Goal: Task Accomplishment & Management: Manage account settings

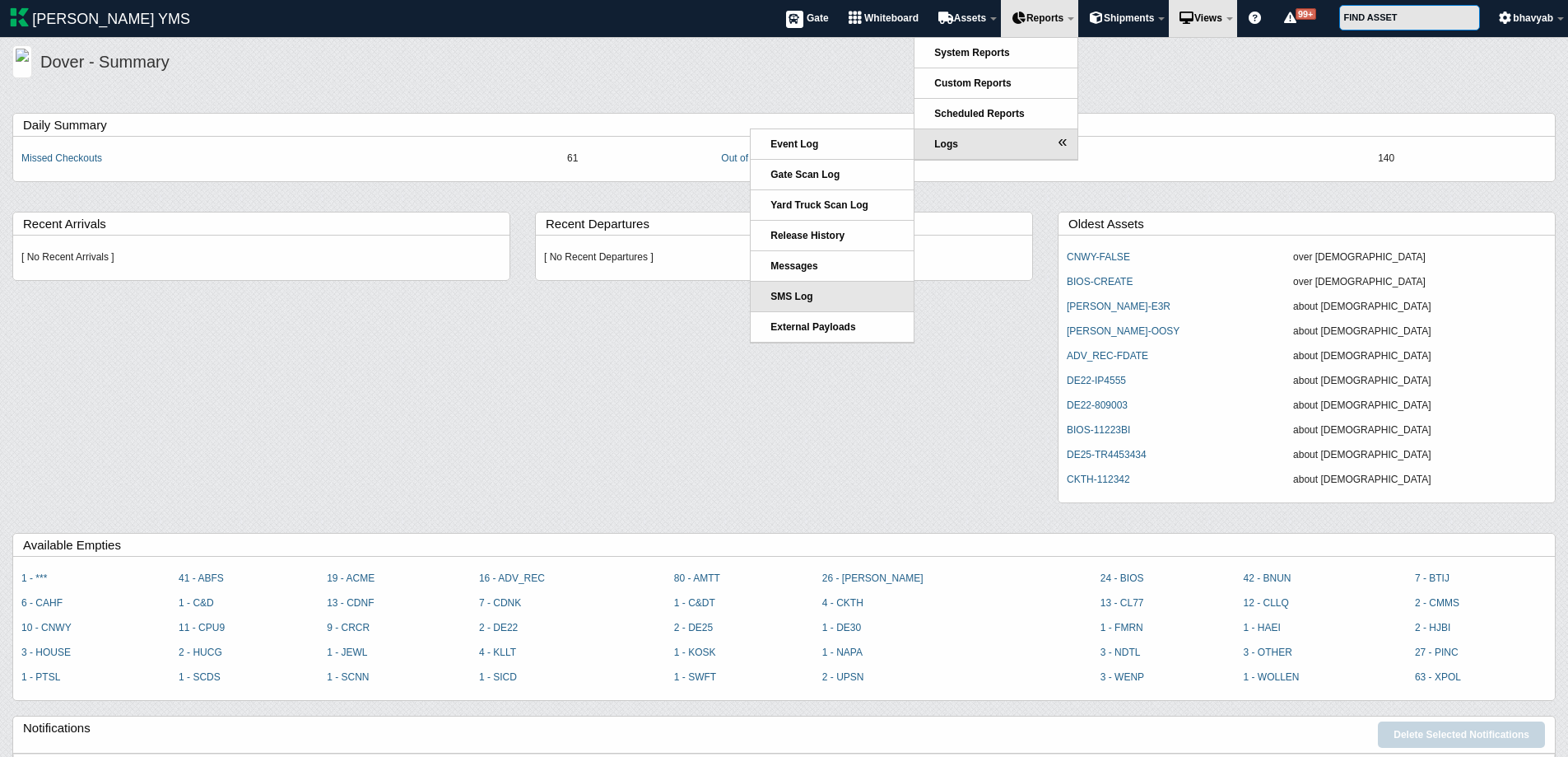
click at [782, 294] on span "SMS Log" at bounding box center [791, 296] width 42 height 12
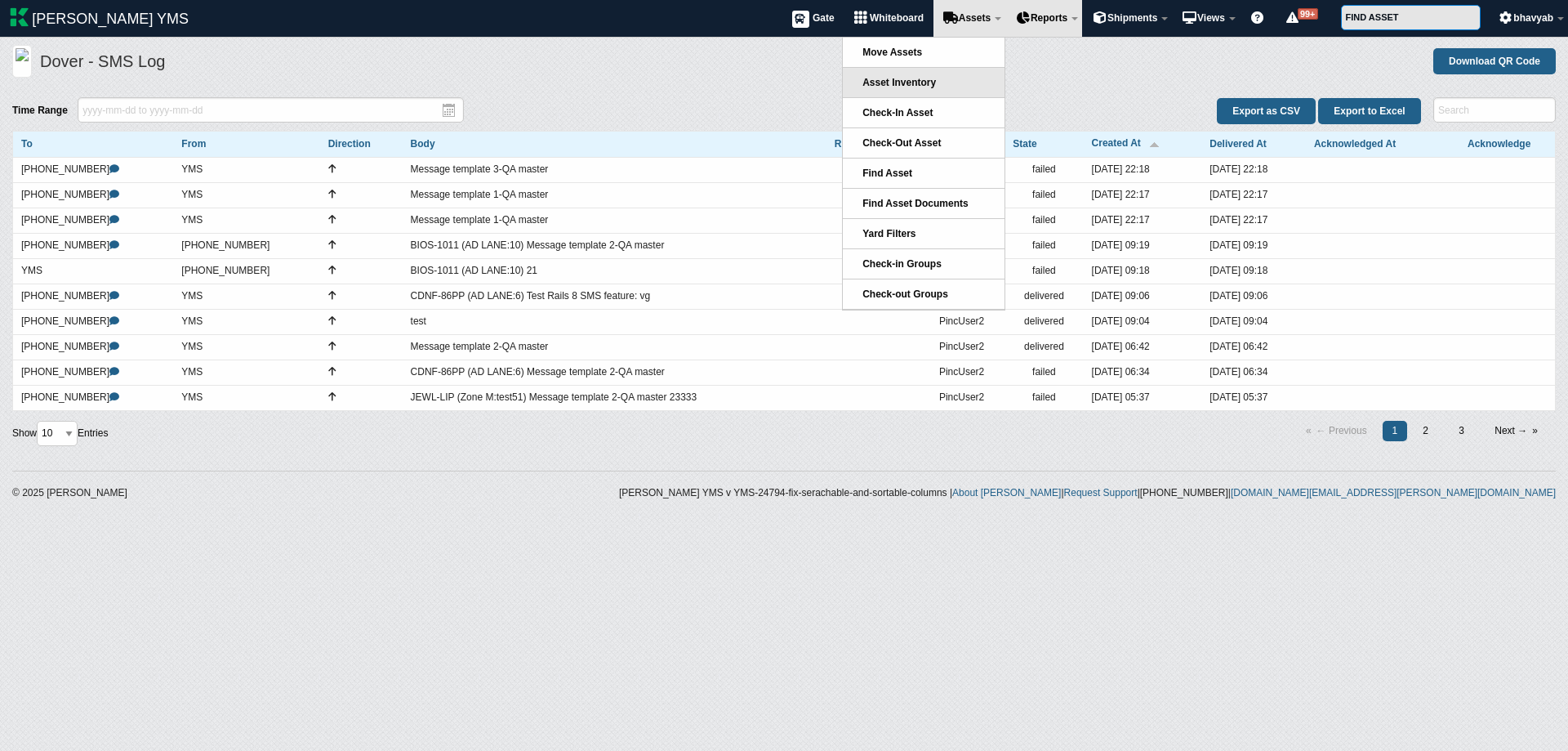
click at [898, 76] on link "Asset Inventory" at bounding box center [923, 82] width 161 height 30
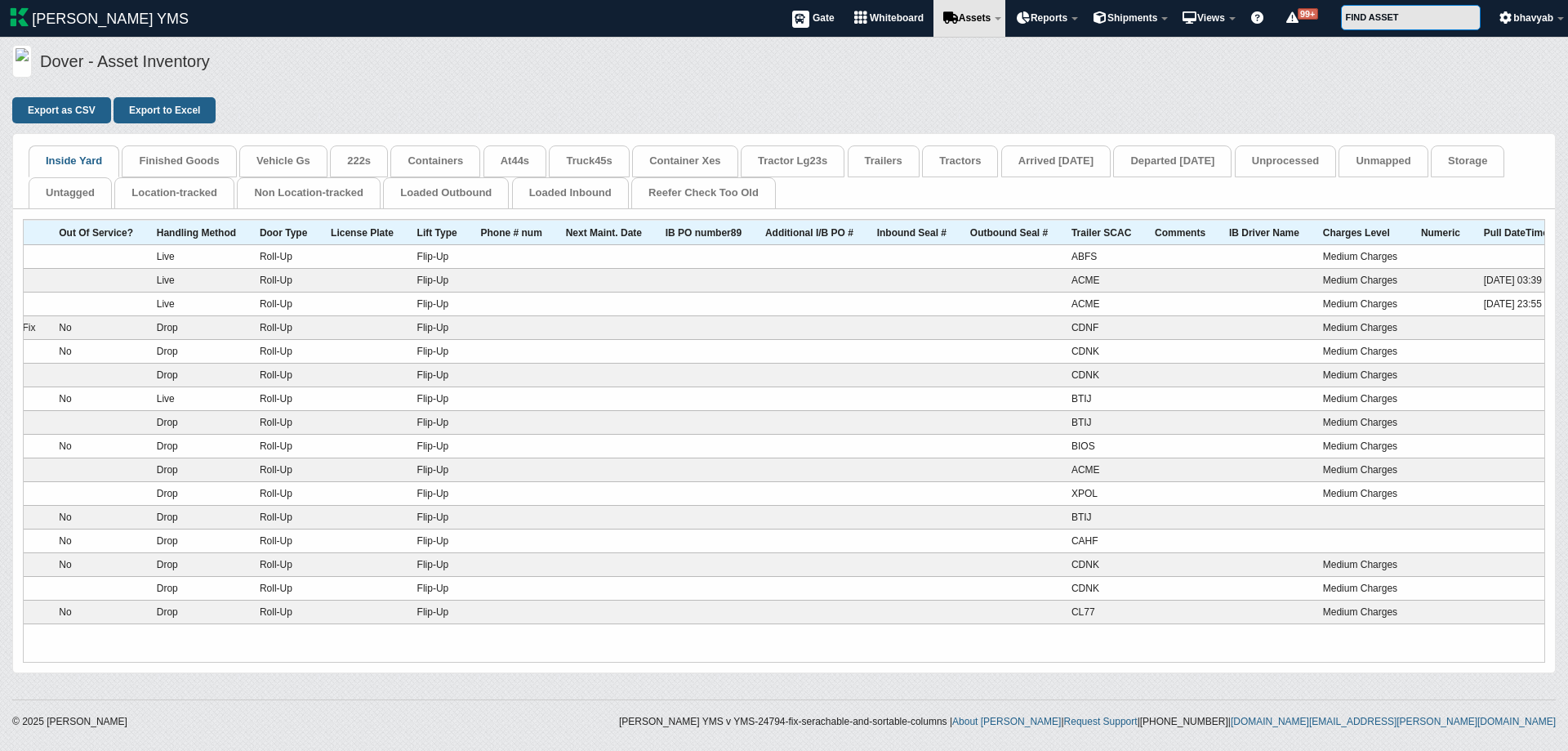
scroll to position [0, 3941]
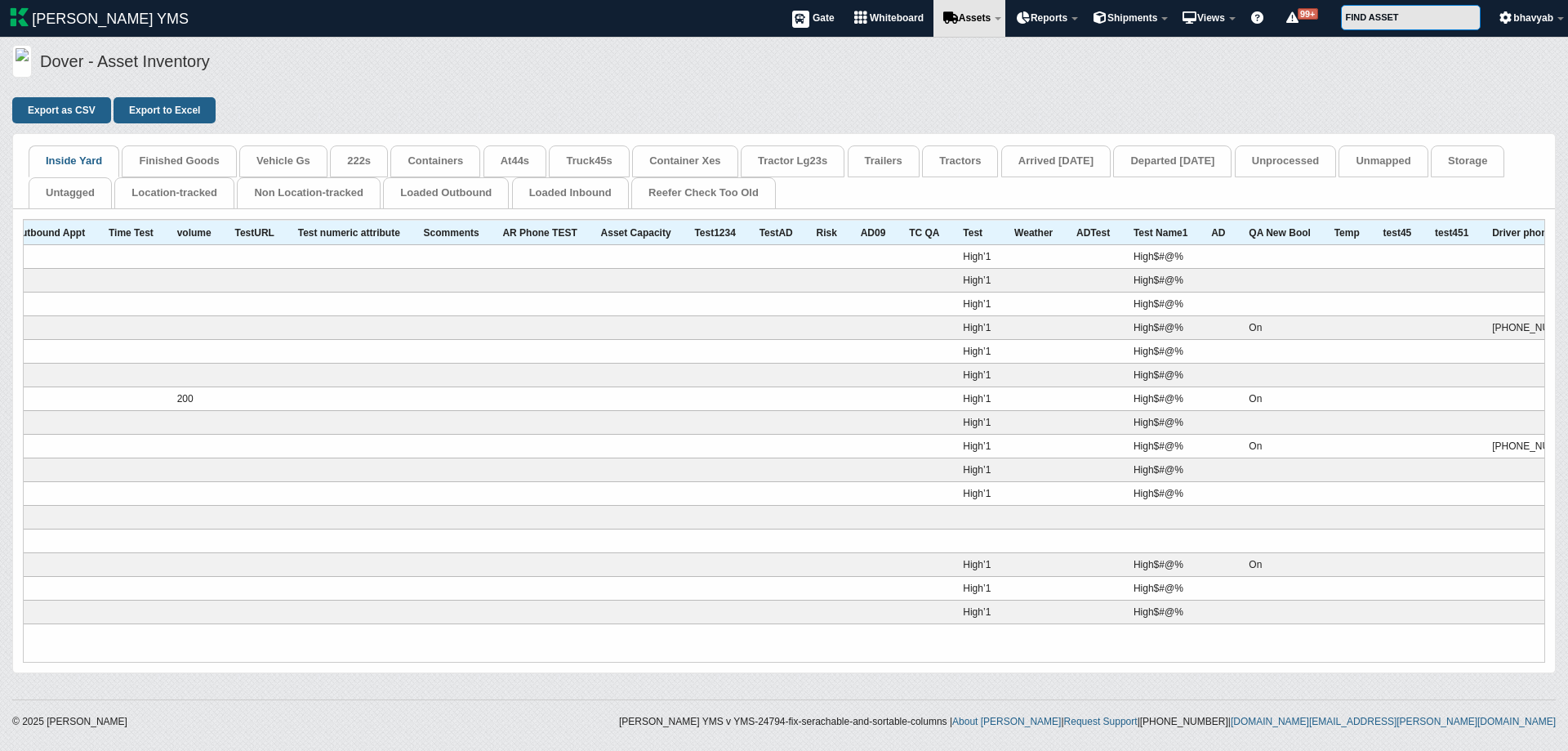
click at [1496, 224] on th "Driver phone" at bounding box center [1553, 232] width 145 height 24
drag, startPoint x: 1505, startPoint y: 230, endPoint x: 1429, endPoint y: 242, distance: 76.9
click at [1481, 242] on th "Driver phone" at bounding box center [1553, 232] width 145 height 24
click at [1518, 234] on th "Driver phone" at bounding box center [1553, 232] width 145 height 24
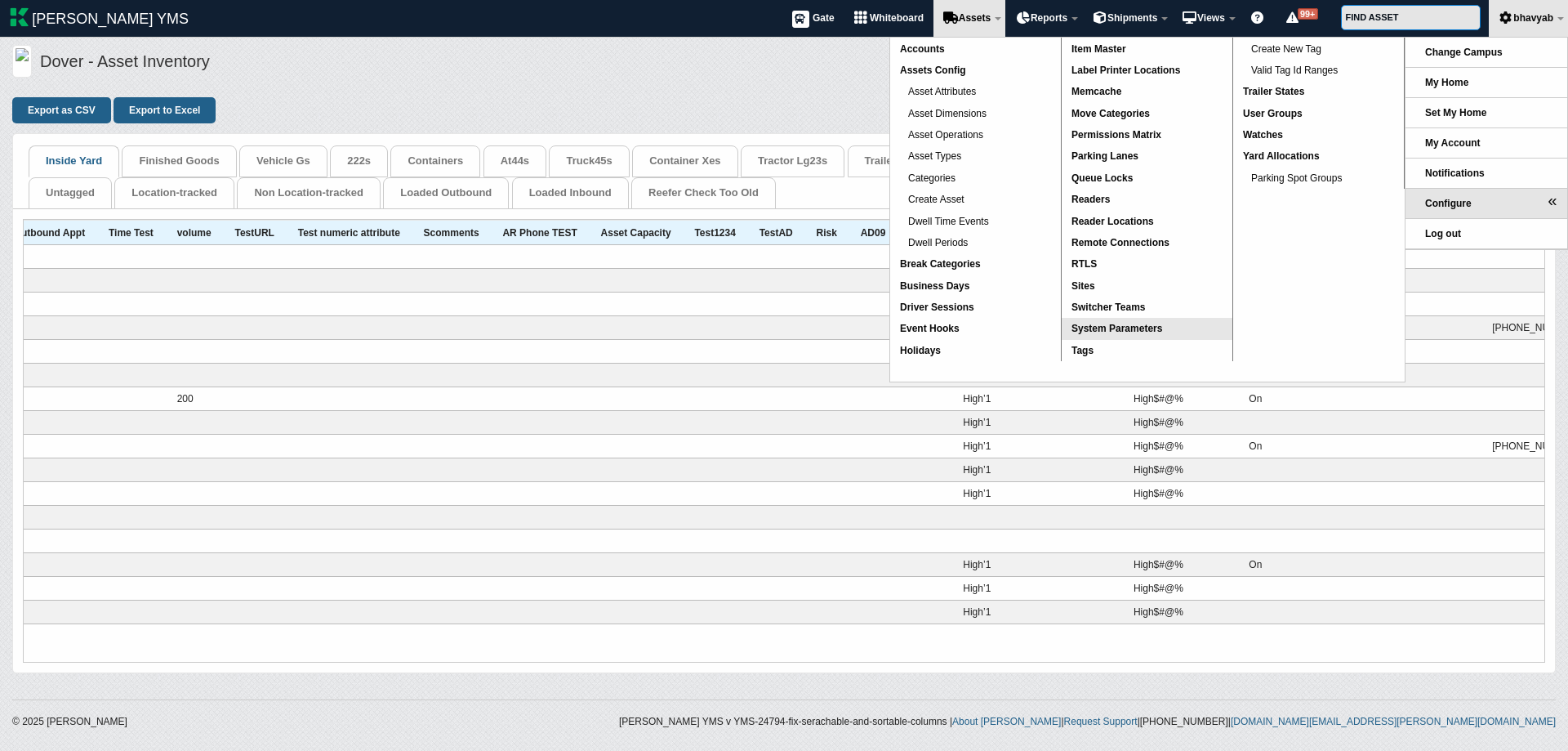
click at [1110, 325] on span "System Parameters" at bounding box center [1117, 328] width 91 height 12
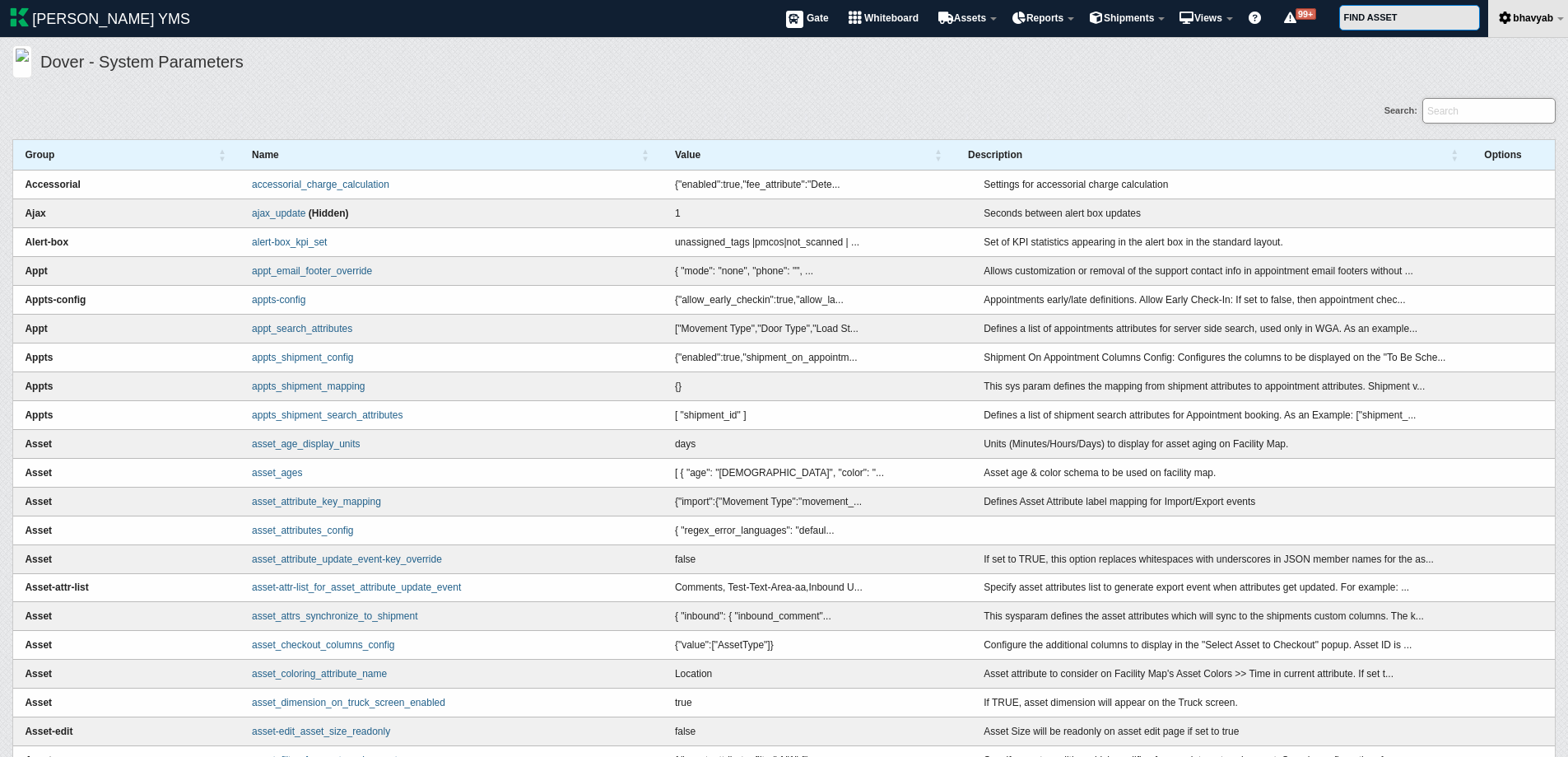
click at [1452, 107] on input "Search:" at bounding box center [1488, 111] width 134 height 25
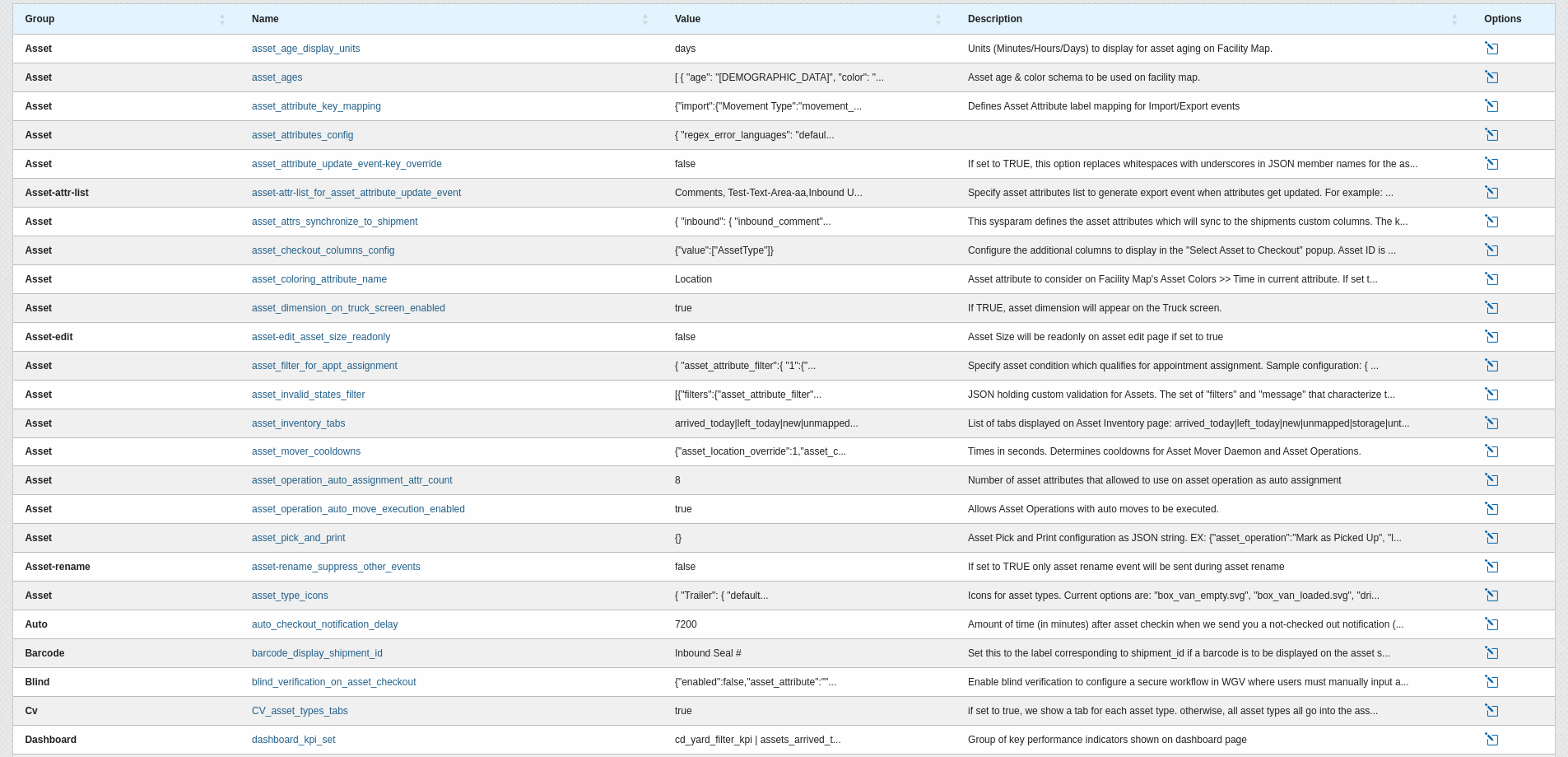
scroll to position [164, 0]
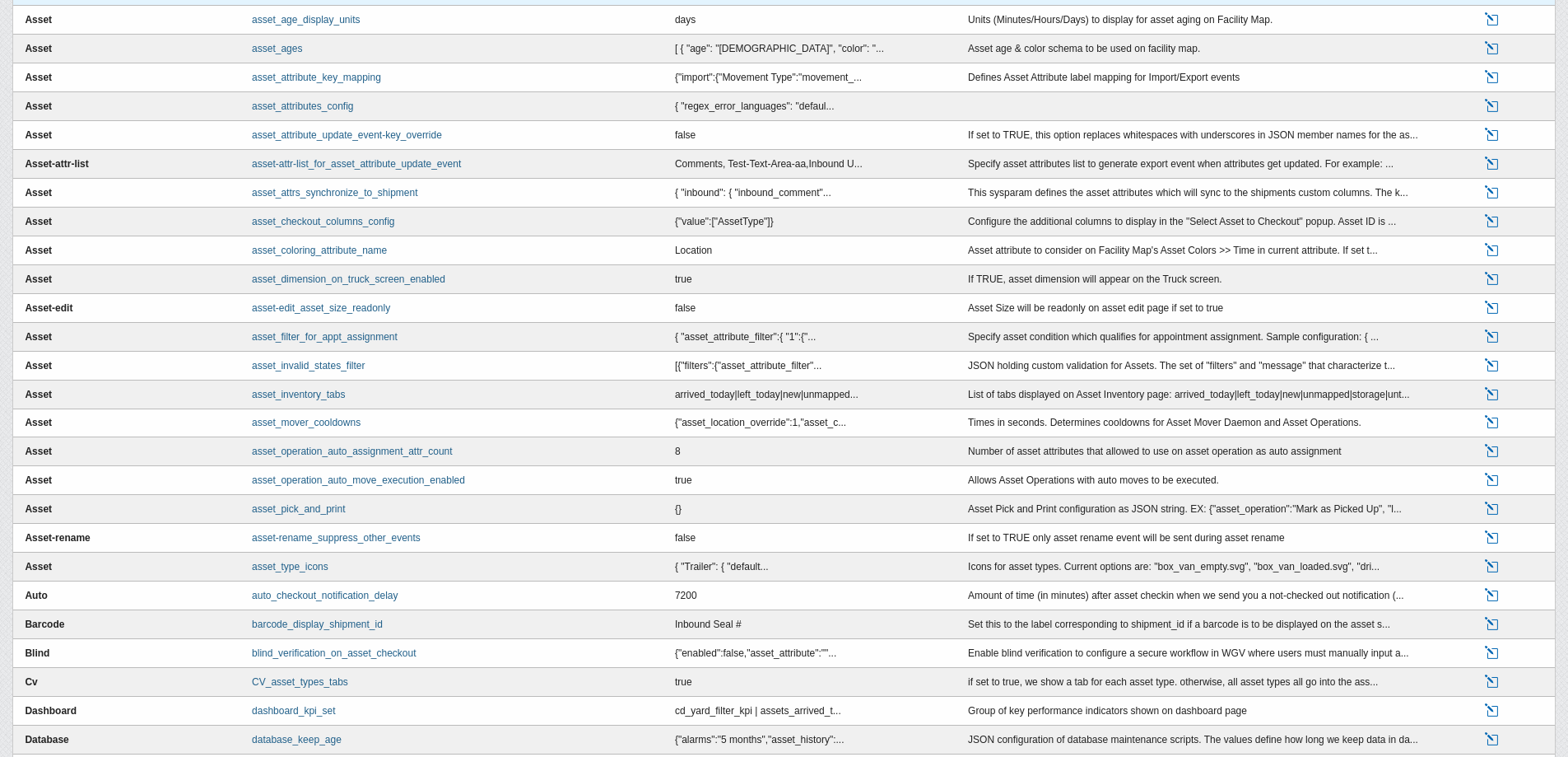
type input "asset"
click at [1493, 391] on link "Edit" at bounding box center [1493, 394] width 18 height 15
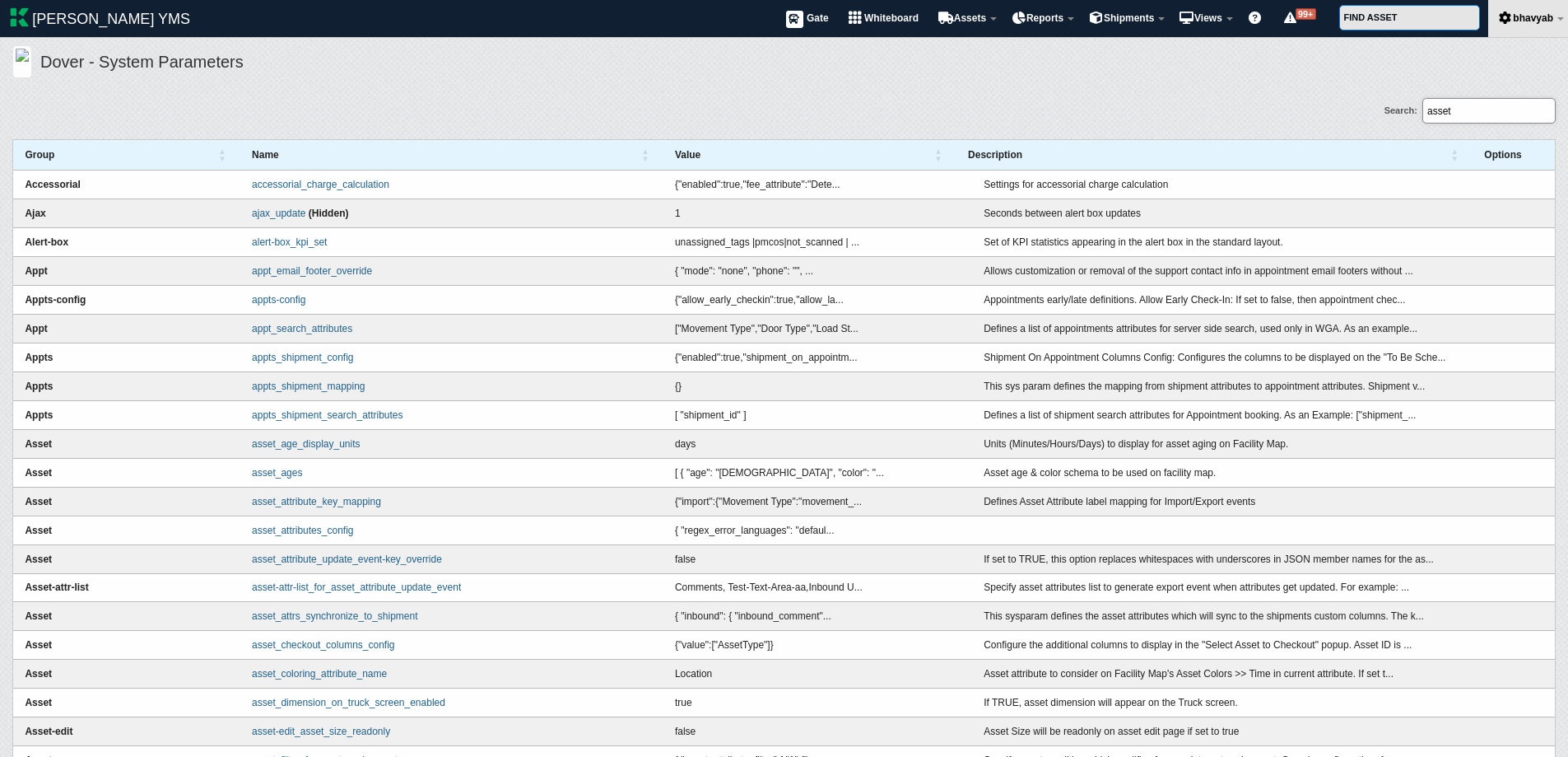
drag, startPoint x: 1476, startPoint y: 105, endPoint x: 1420, endPoint y: 117, distance: 57.3
click at [1425, 115] on input "asset" at bounding box center [1488, 111] width 134 height 25
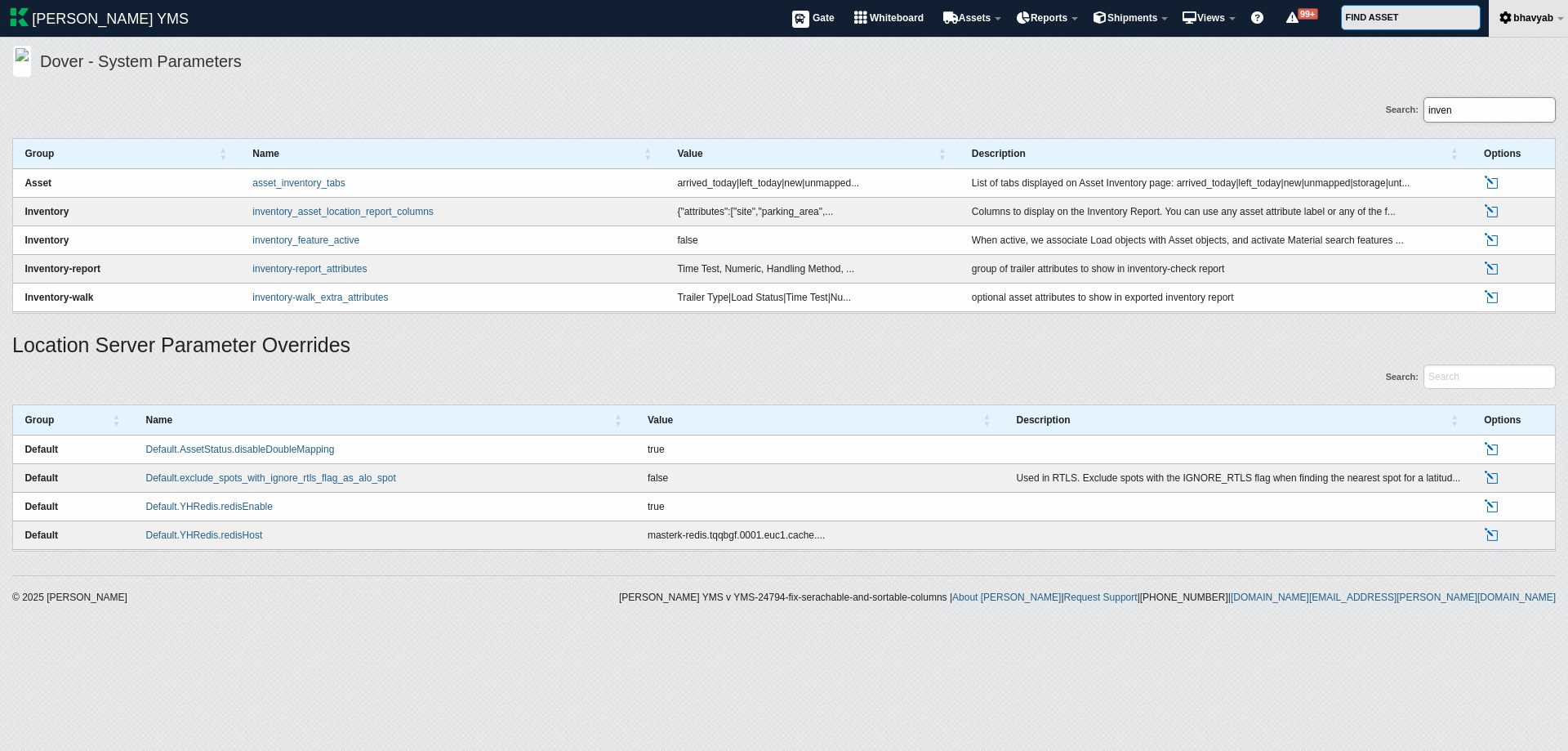
type input "inven"
click at [1490, 208] on link "Edit" at bounding box center [1493, 211] width 18 height 14
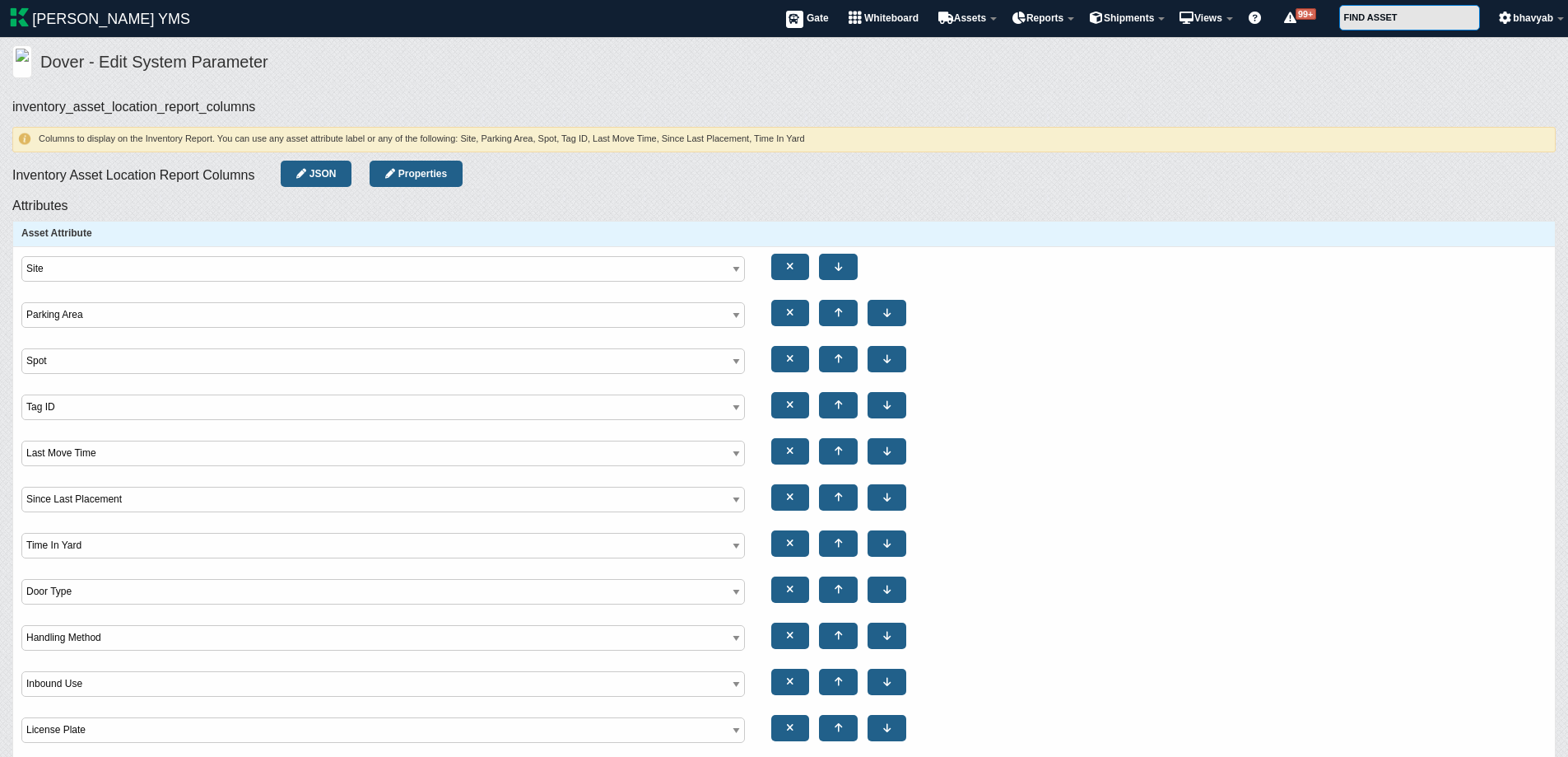
select select"] "site"
select select"] "parking_area"
select select"] "spot"
select select"] "tag_id"
select select"] "last_move_time"
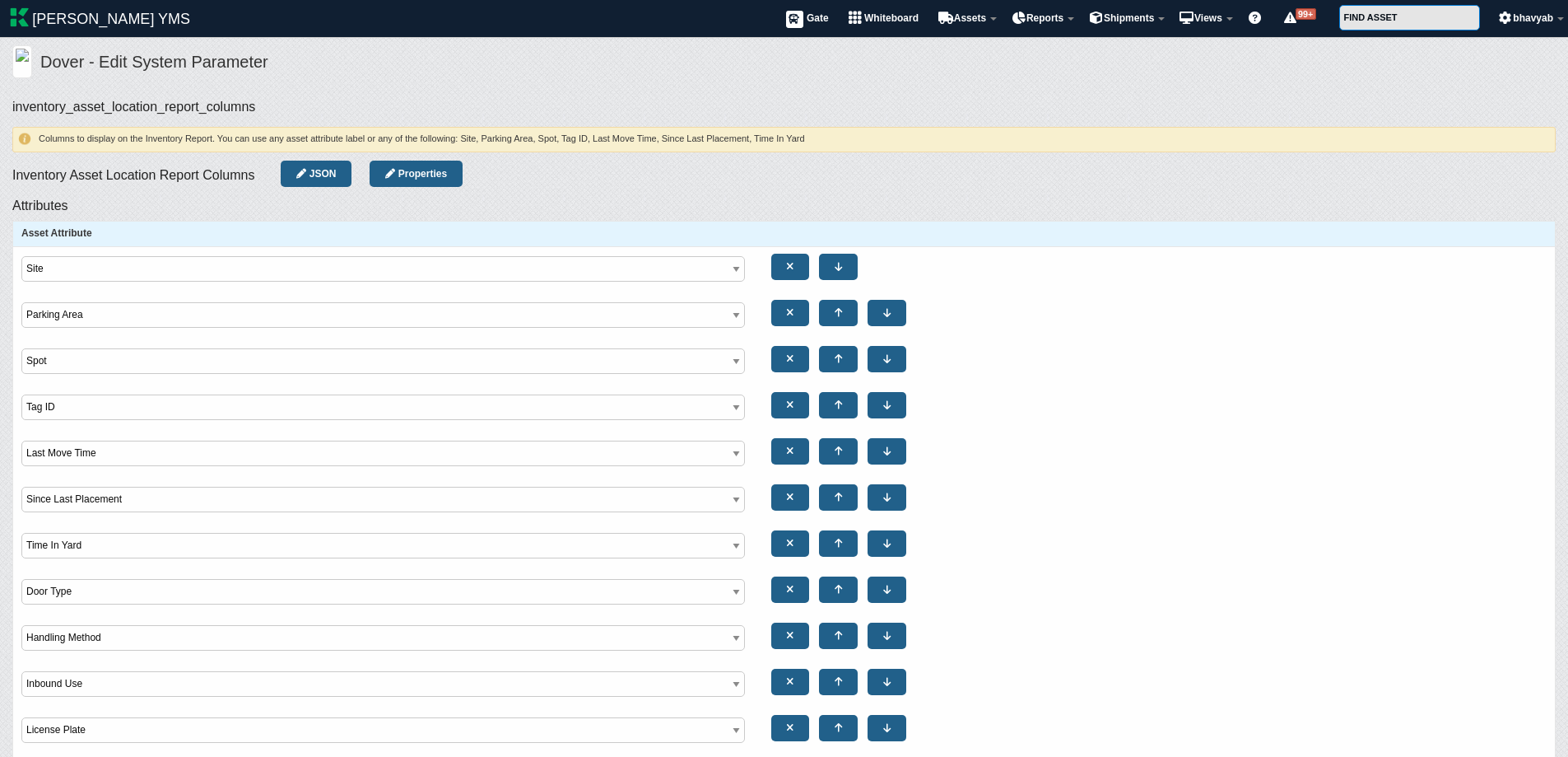
select select"] "since_last_placement"
select select"] "time_in_yard"
select select"] "Door Type"
select select"] "Handling Method"
select select"] "Inbound Use"
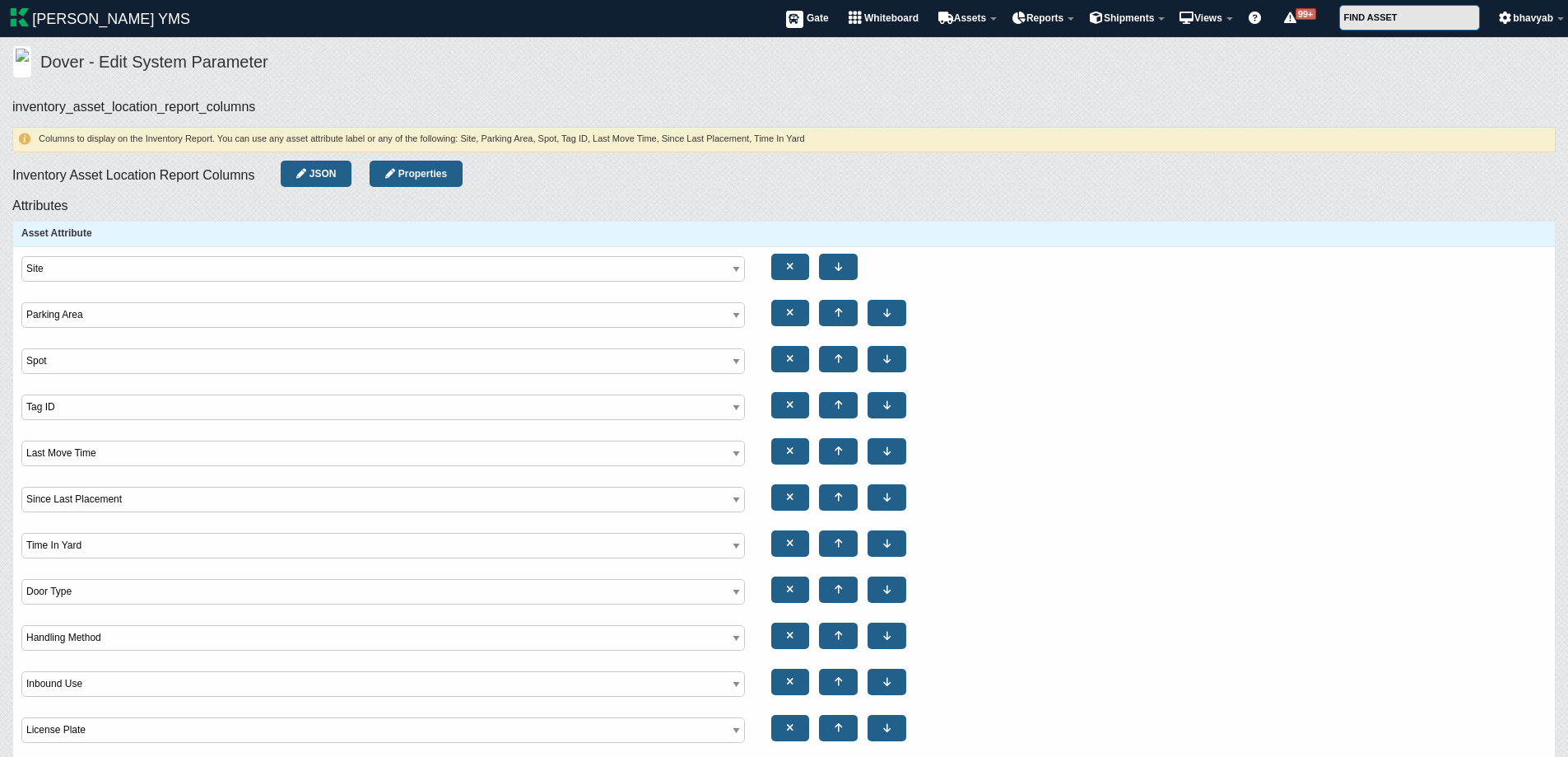
select select"] "License Plate"
select select"] "Lift Type"
select select"] "Outbound Use"
select select"] "Product"
select select"] "Tare Weight"
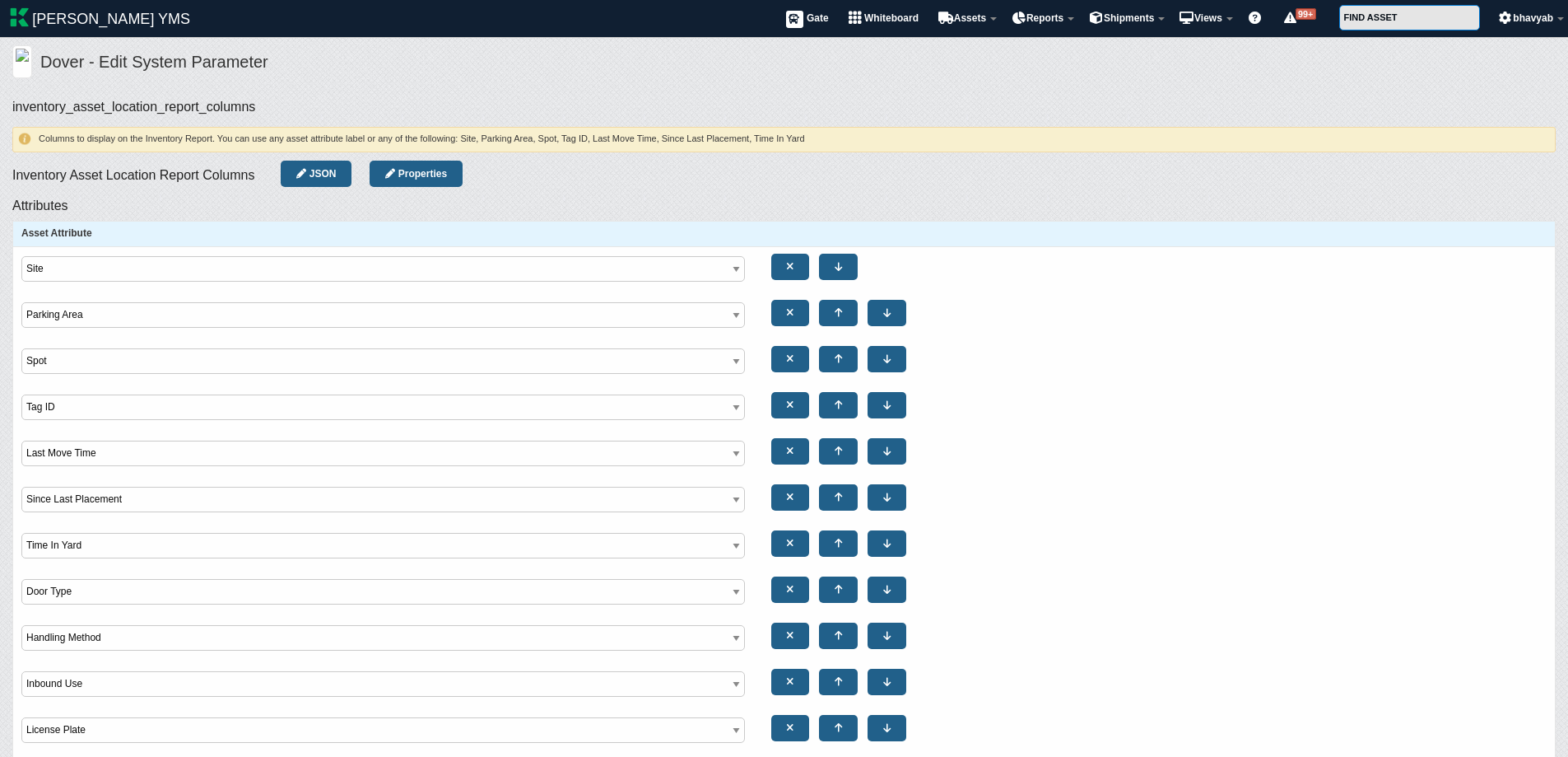
select select"] "Numeric"
select select"] "Time Test"
select select"] "Comments"
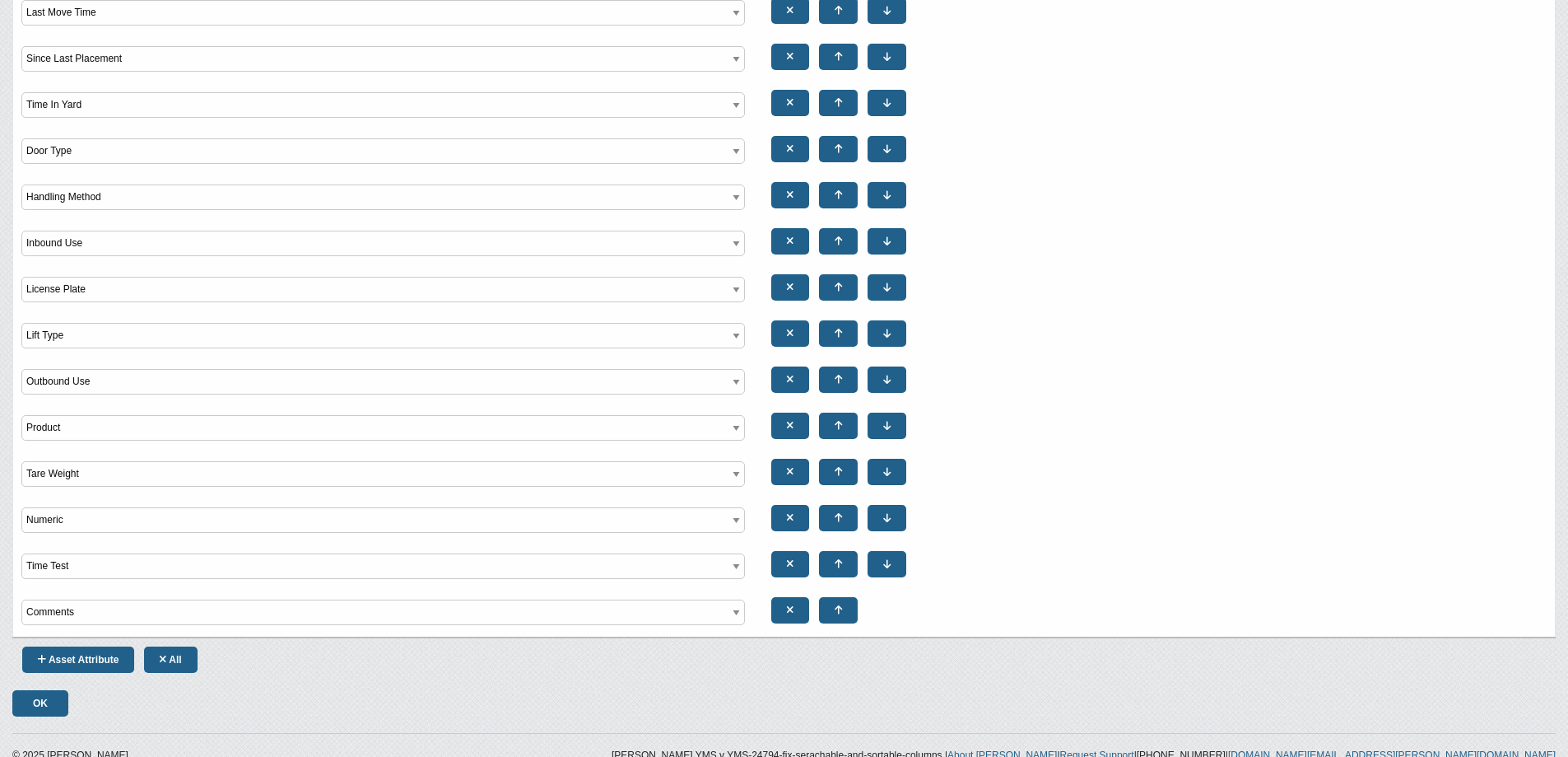
scroll to position [453, 0]
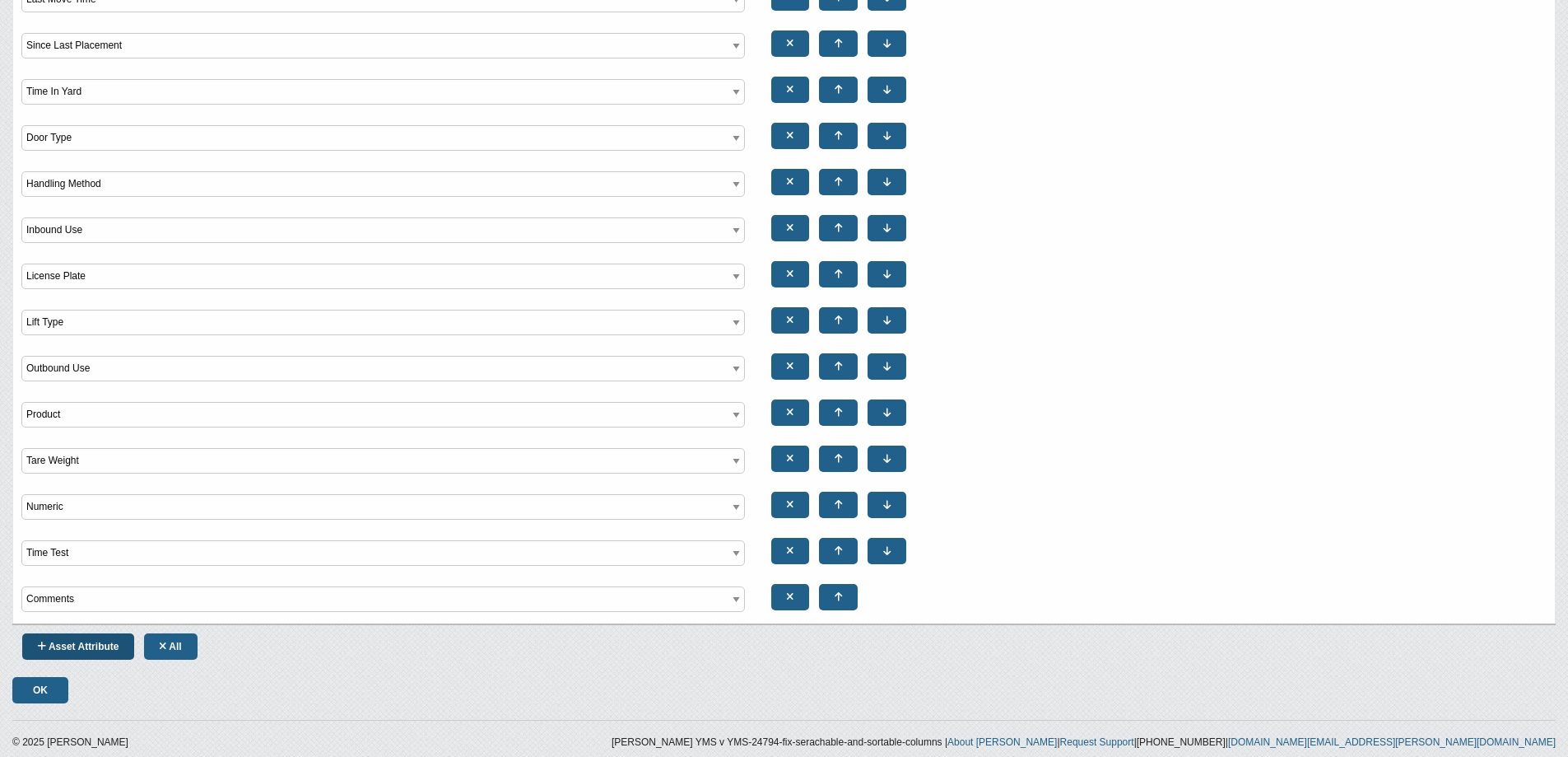
click at [80, 642] on link "Asset Attribute" at bounding box center [77, 646] width 112 height 26
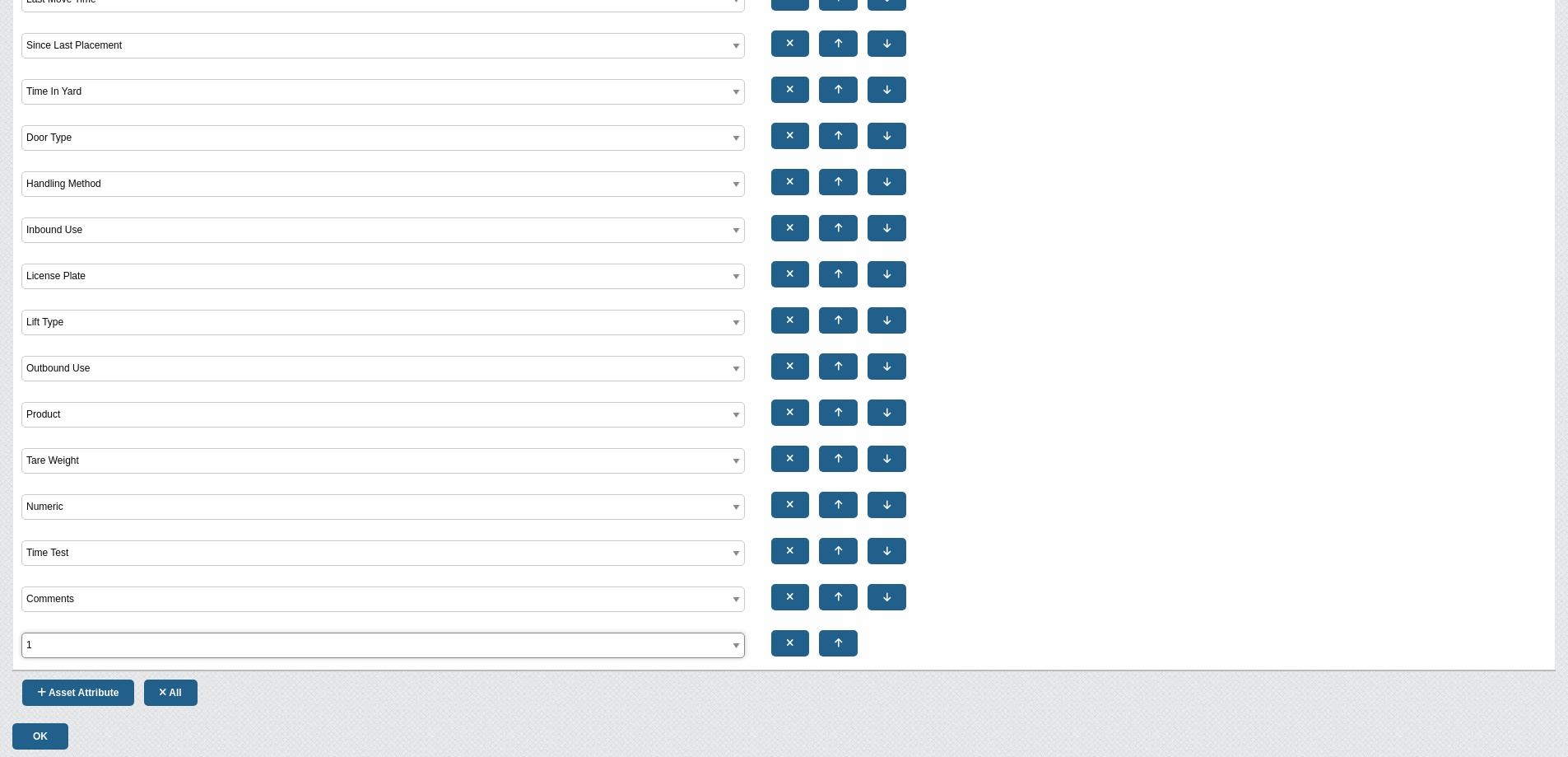
click at [317, 641] on select"] "1 22222222222222222 AD AD test AD09 Additional I/B PO # ADTest AR Phone TEST As…" at bounding box center [383, 645] width 723 height 25
select select"] "Driver phone"
click at [22, 632] on select"] "1 22222222222222222 AD AD test AD09 Additional I/B PO # ADTest AR Phone TEST As…" at bounding box center [383, 645] width 723 height 25
click at [838, 645] on icon at bounding box center [839, 642] width 7 height 10
select select"] "Driver phone"
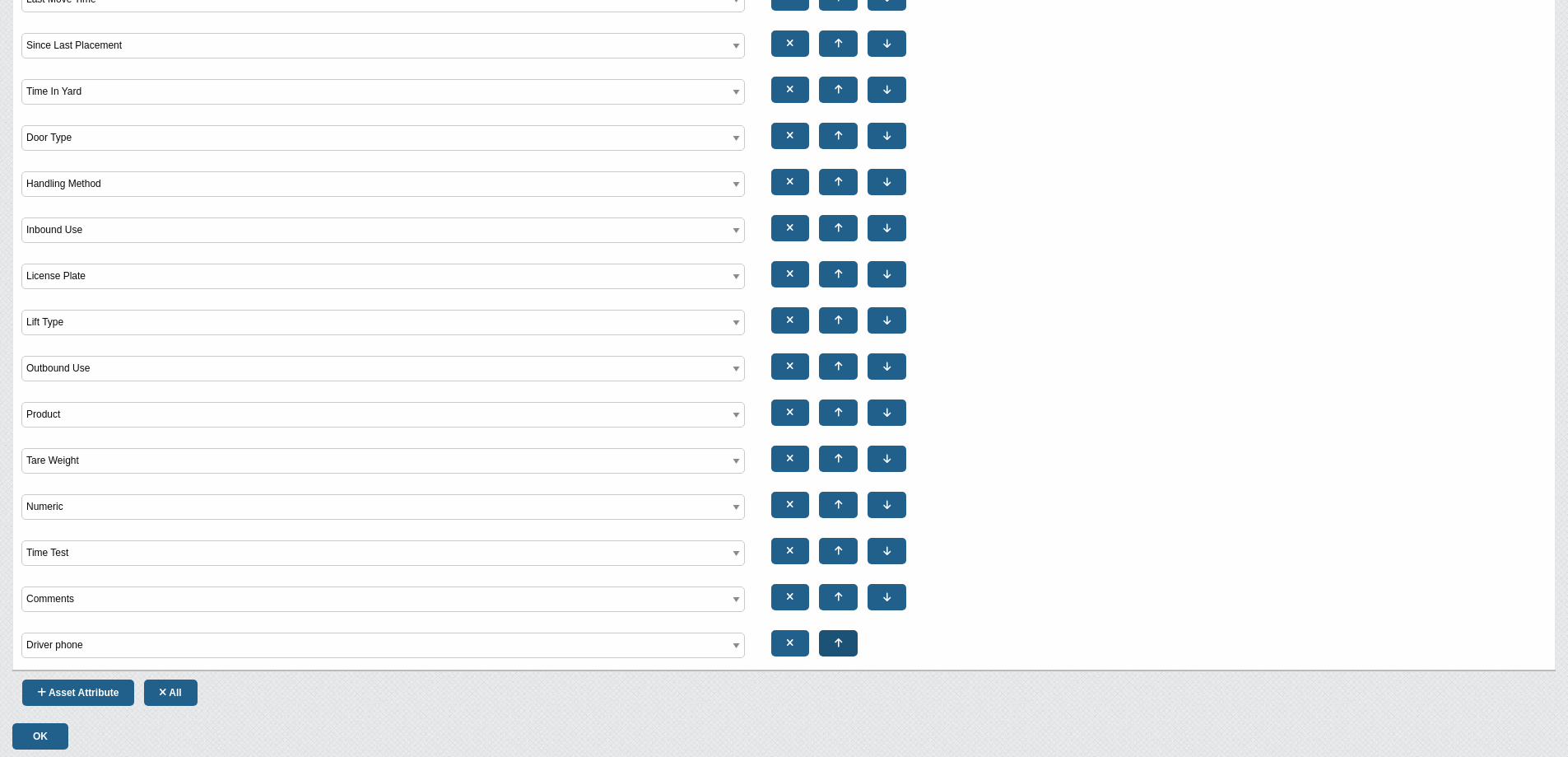
select select"] "Comments"
click at [838, 645] on icon at bounding box center [839, 642] width 7 height 10
select select"] "Comments"
select select"] "Driver phone"
click at [838, 645] on icon at bounding box center [839, 642] width 7 height 10
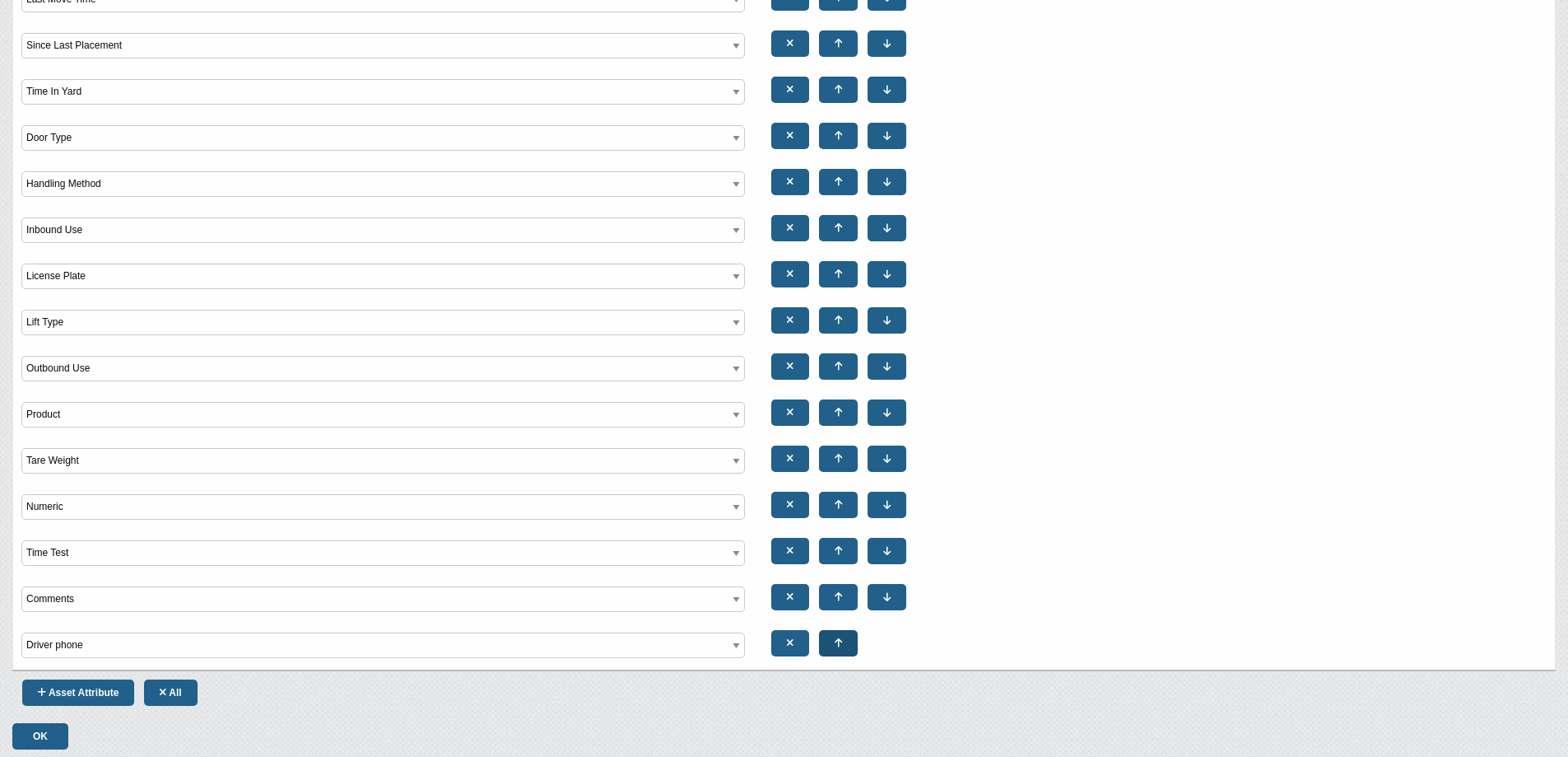
select select"] "Driver phone"
select select"] "Comments"
click at [838, 645] on icon at bounding box center [839, 642] width 7 height 10
select select"] "Comments"
select select"] "Driver phone"
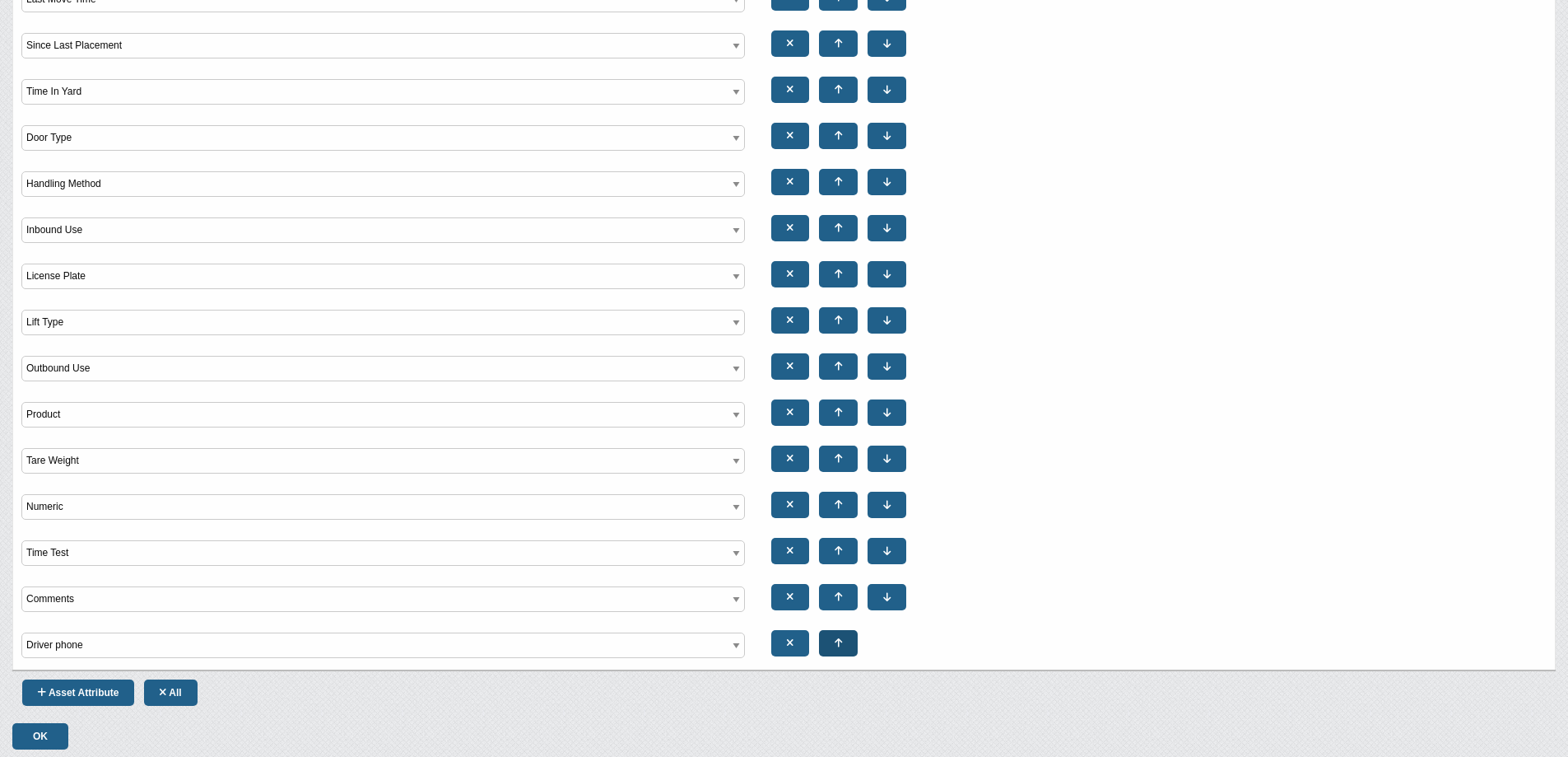
click at [838, 645] on icon at bounding box center [839, 642] width 7 height 10
select select"] "Driver phone"
select select"] "Comments"
click at [838, 645] on icon at bounding box center [839, 642] width 7 height 10
select select"] "Comments"
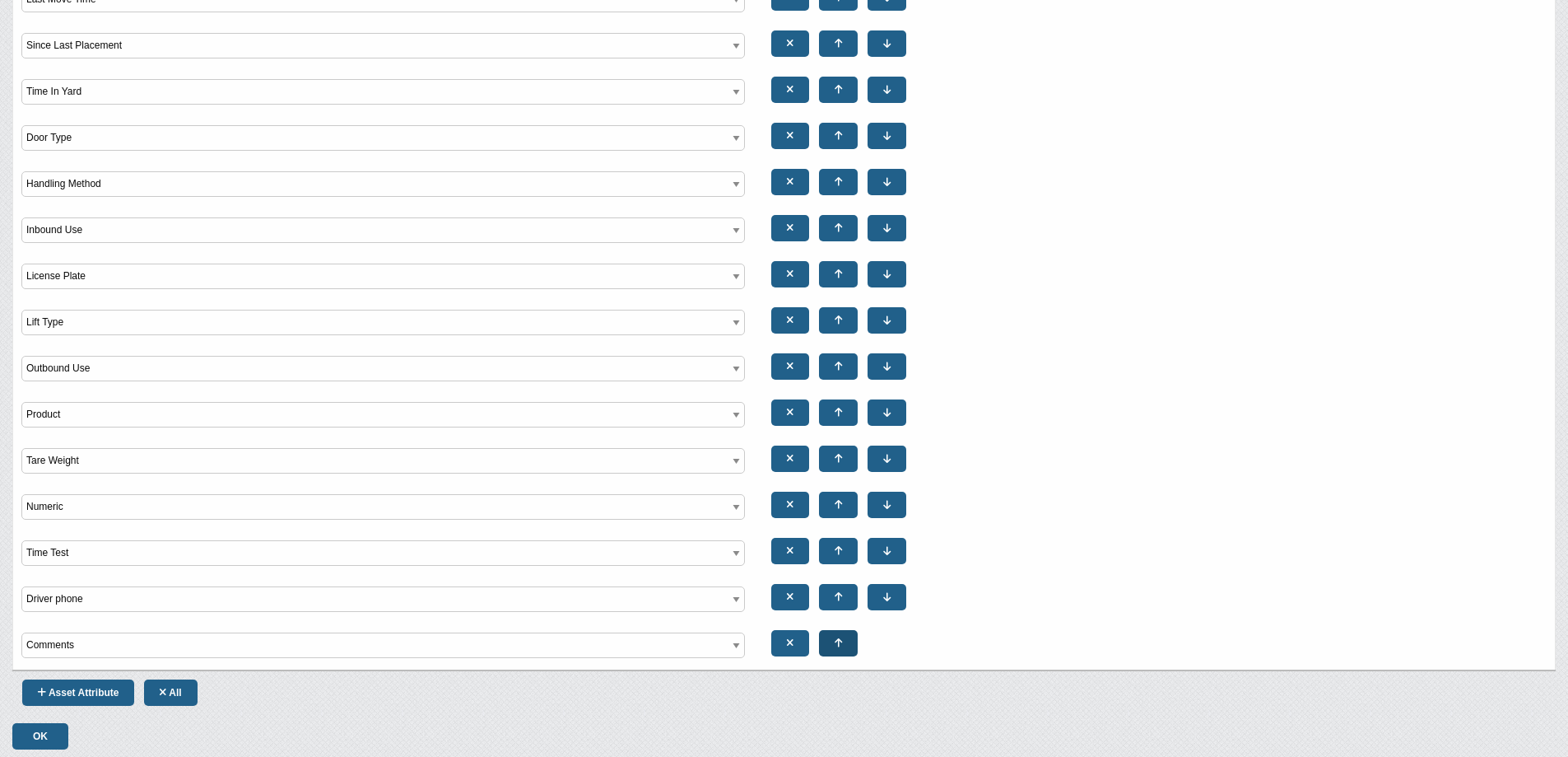
select select"] "Driver phone"
click at [838, 645] on icon at bounding box center [839, 642] width 7 height 10
select select"] "Driver phone"
select select"] "Comments"
click at [838, 645] on icon at bounding box center [839, 642] width 7 height 10
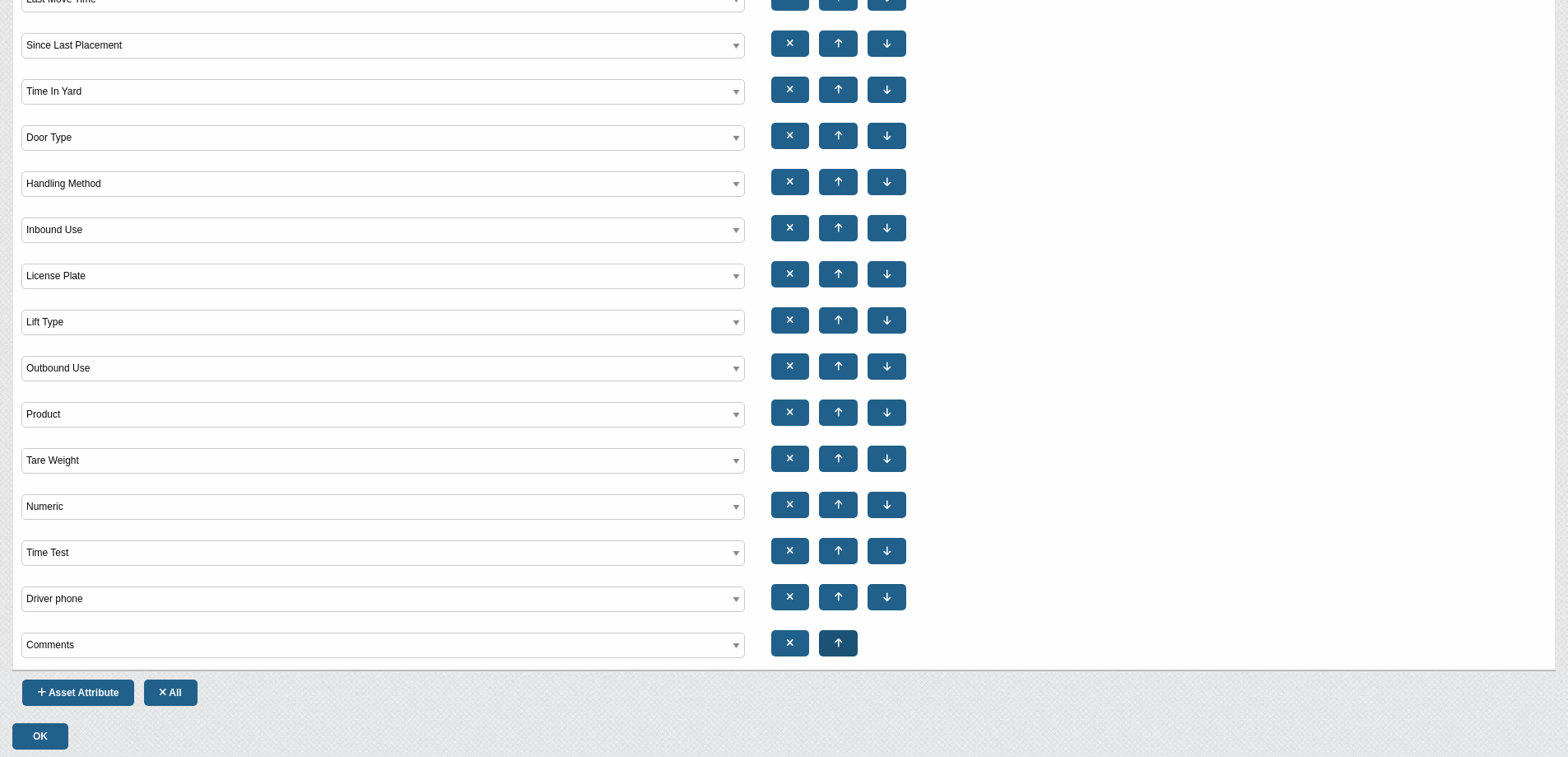
select select"] "Comments"
select select"] "Driver phone"
click at [838, 645] on icon at bounding box center [839, 642] width 7 height 10
select select"] "Driver phone"
select select"] "Comments"
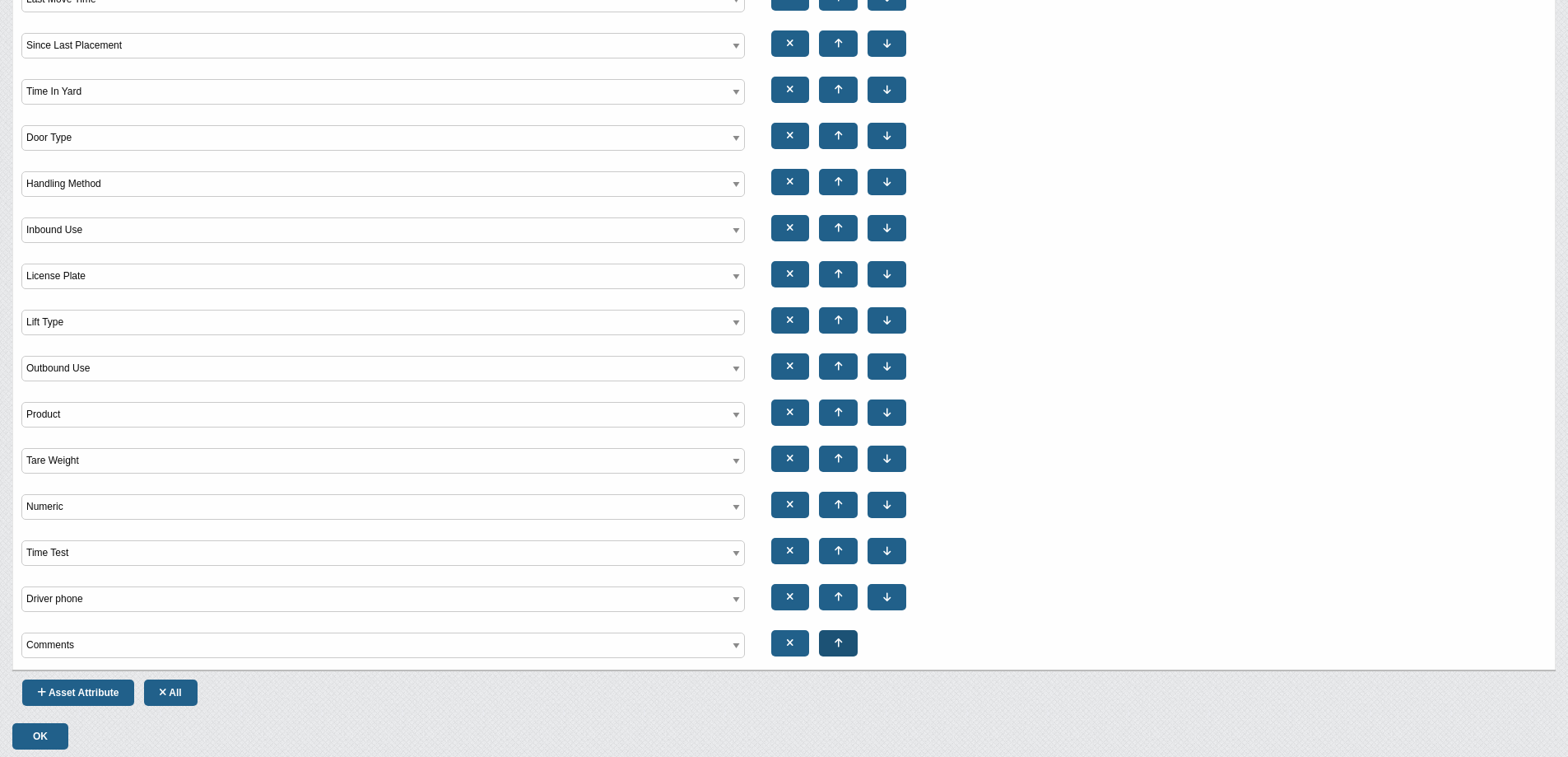
click at [838, 645] on icon at bounding box center [839, 642] width 7 height 10
select select"] "Comments"
select select"] "Driver phone"
click at [838, 645] on icon at bounding box center [839, 642] width 7 height 10
select select"] "Driver phone"
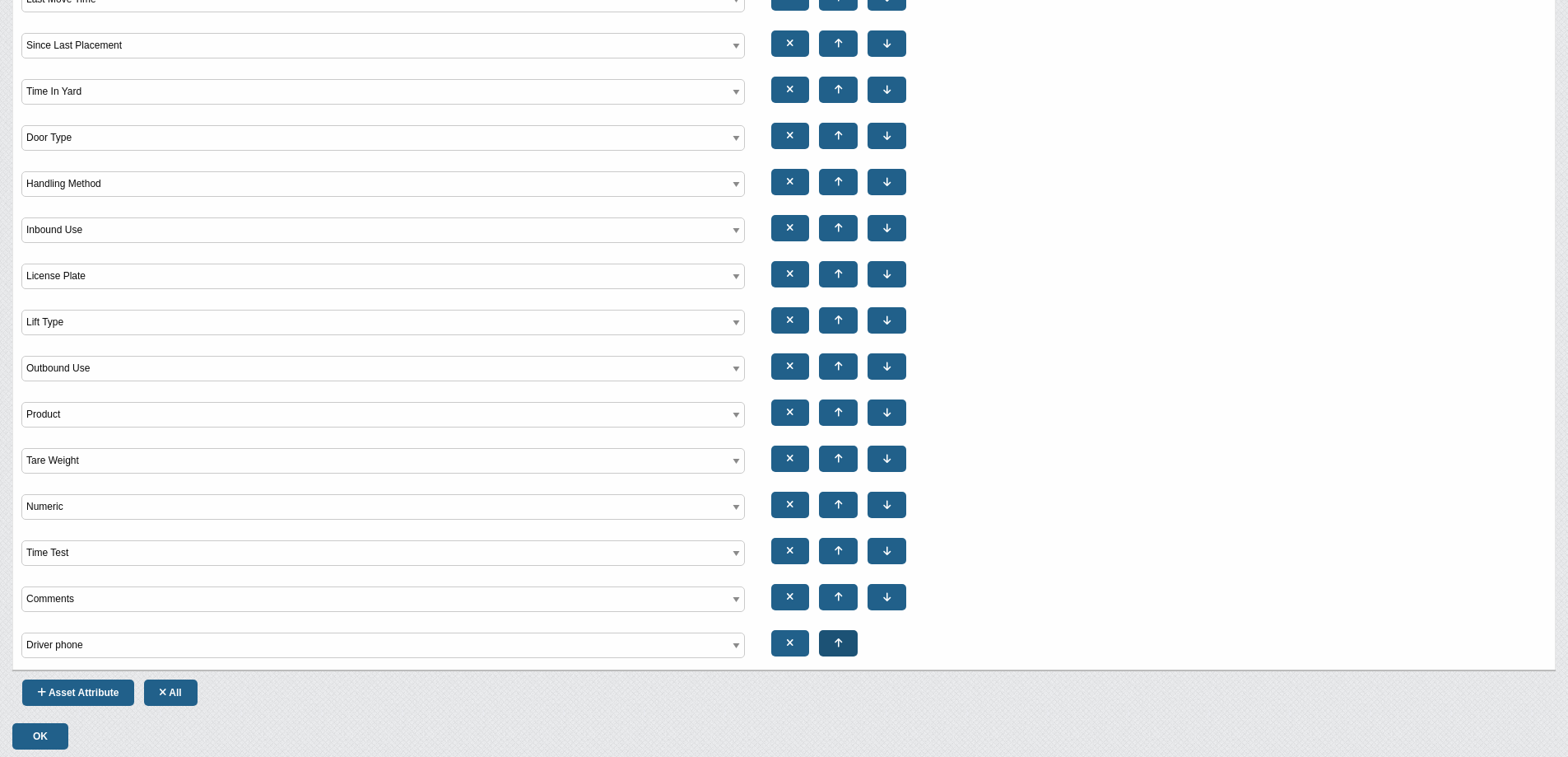
select select"] "Comments"
click at [829, 588] on link at bounding box center [838, 596] width 39 height 26
select select"] "Driver phone"
select select"] "Time Test"
click at [840, 551] on icon at bounding box center [839, 551] width 7 height 10
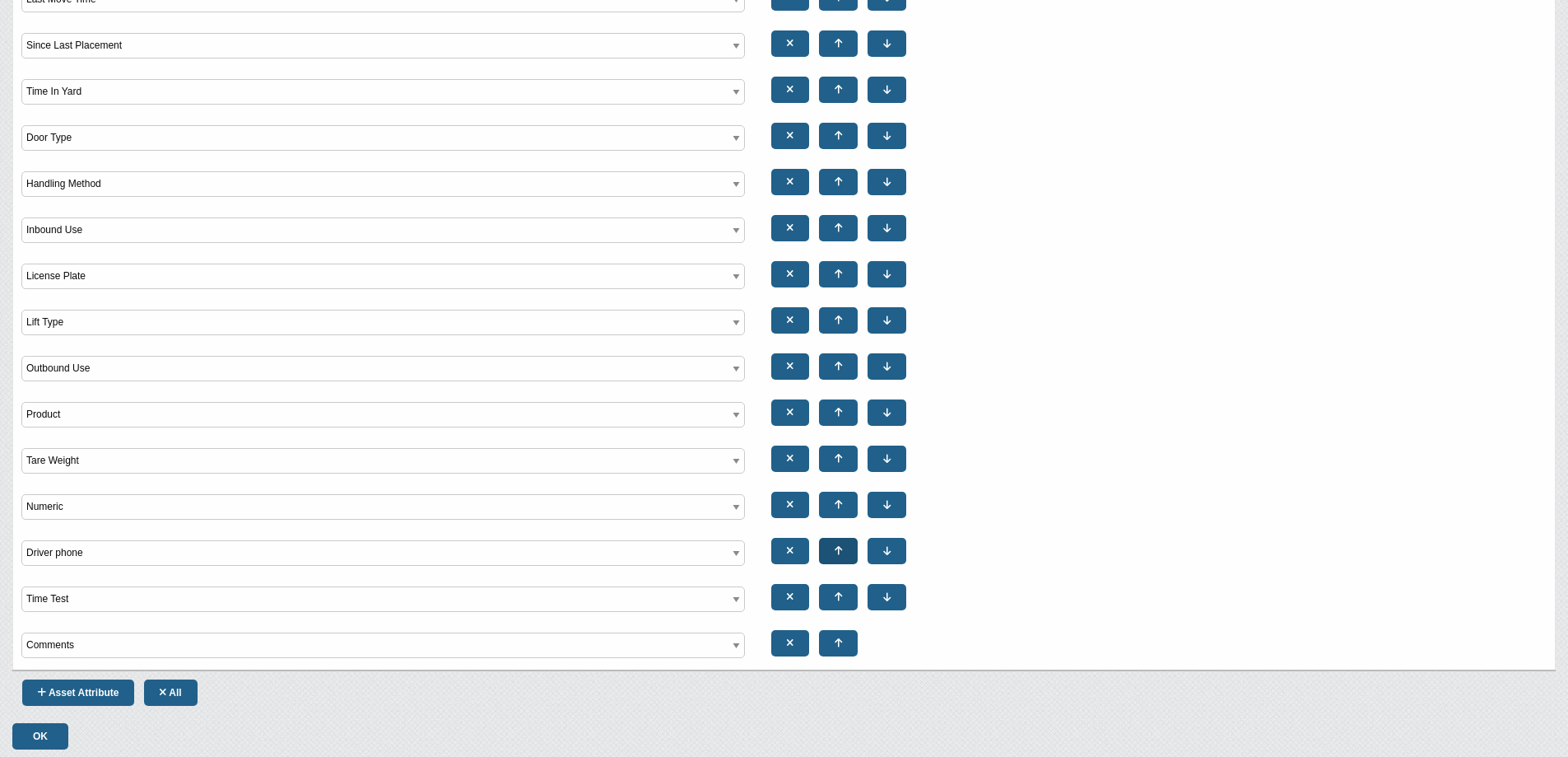
select select"] "Driver phone"
select select"] "Numeric"
click at [839, 502] on icon at bounding box center [839, 504] width 7 height 10
select select"] "Driver phone"
select select"] "Tare Weight"
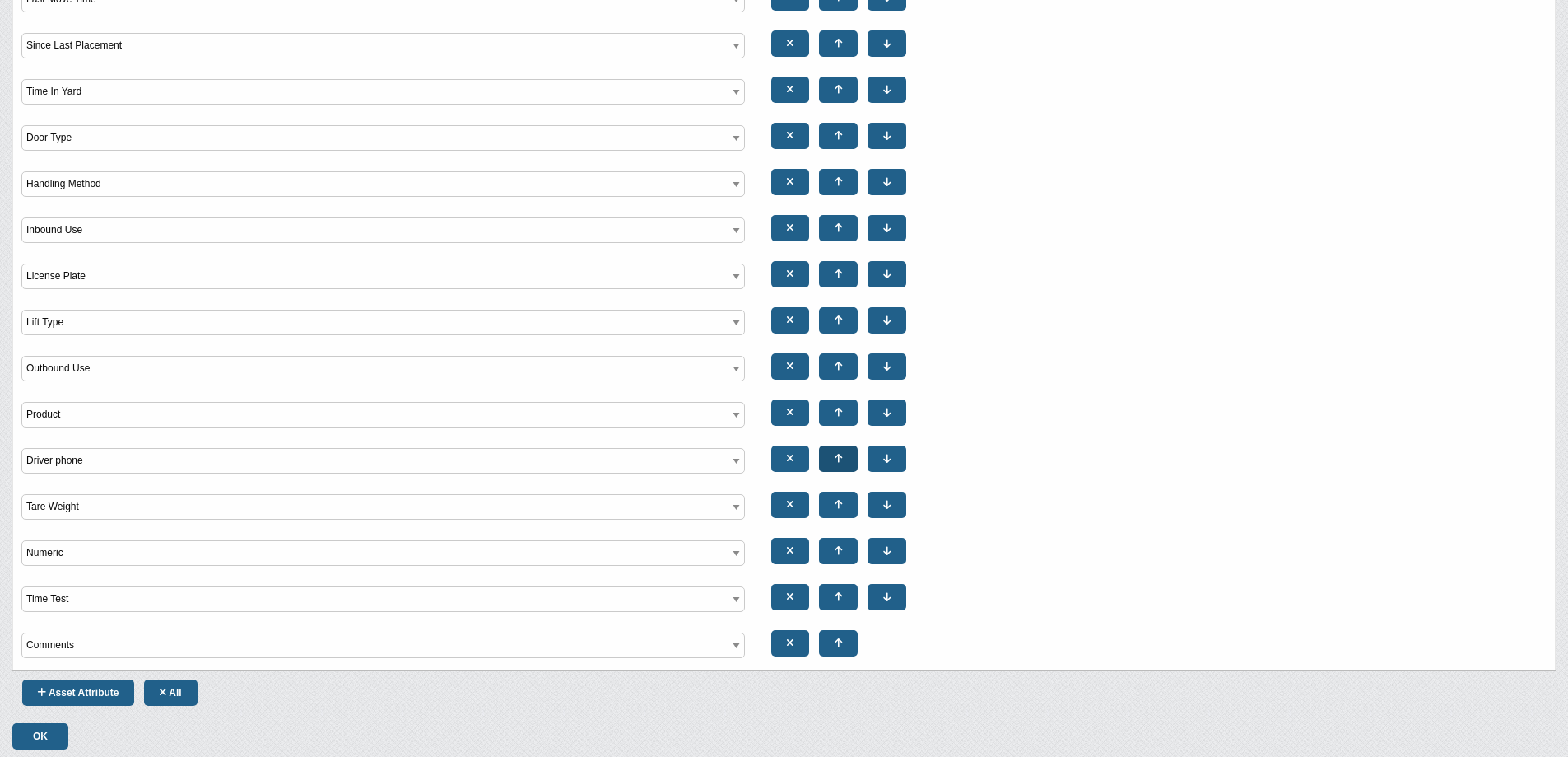
click at [844, 461] on link at bounding box center [838, 458] width 39 height 26
select select"] "Driver phone"
select select"] "Product"
drag, startPoint x: 844, startPoint y: 416, endPoint x: 852, endPoint y: 385, distance: 32.0
click at [844, 415] on link at bounding box center [838, 412] width 39 height 26
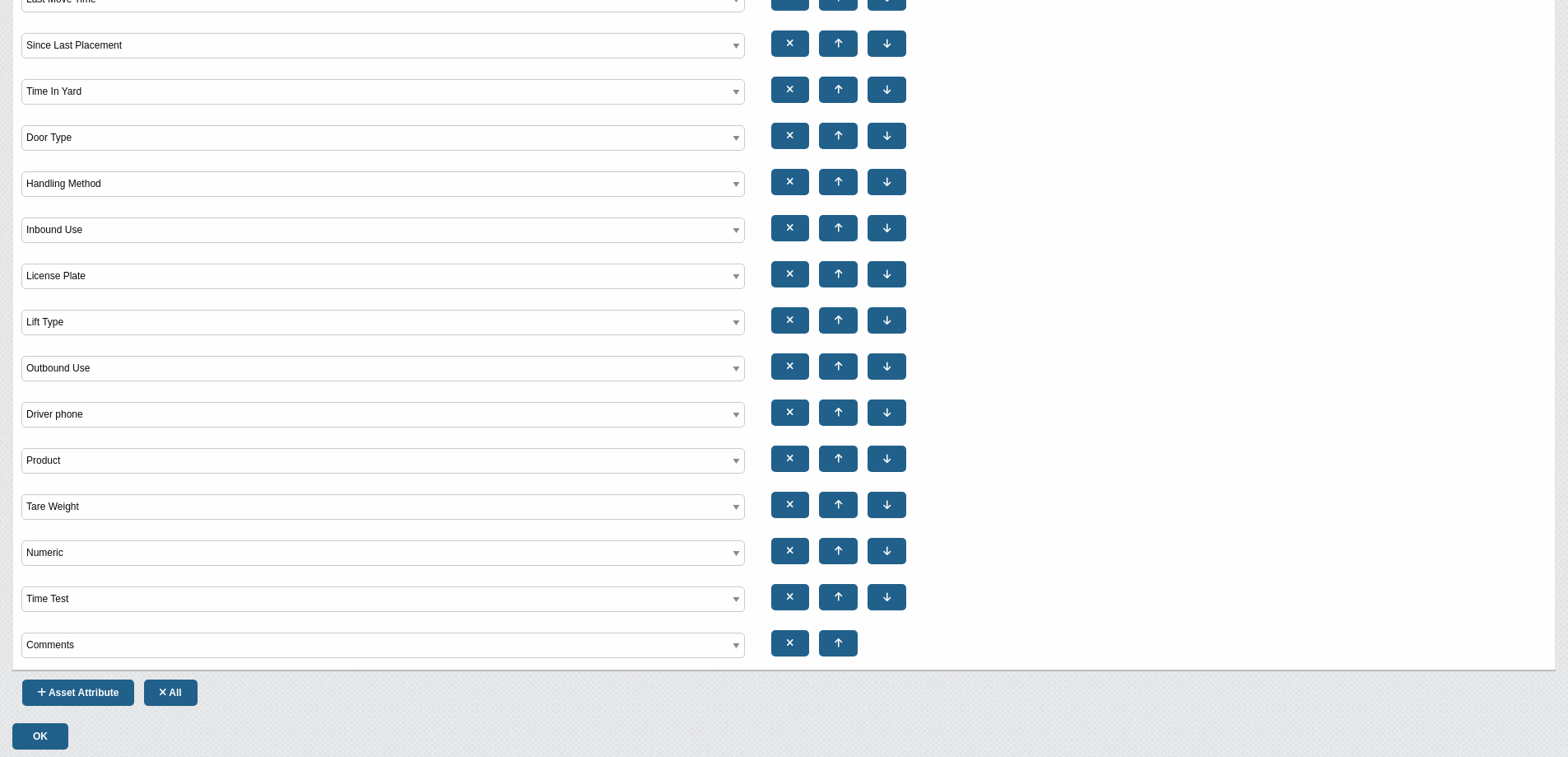
select select"] "Driver phone"
select select"] "Outbound Use"
click at [845, 363] on link at bounding box center [838, 366] width 39 height 26
select select"] "Driver phone"
select select"] "Lift Type"
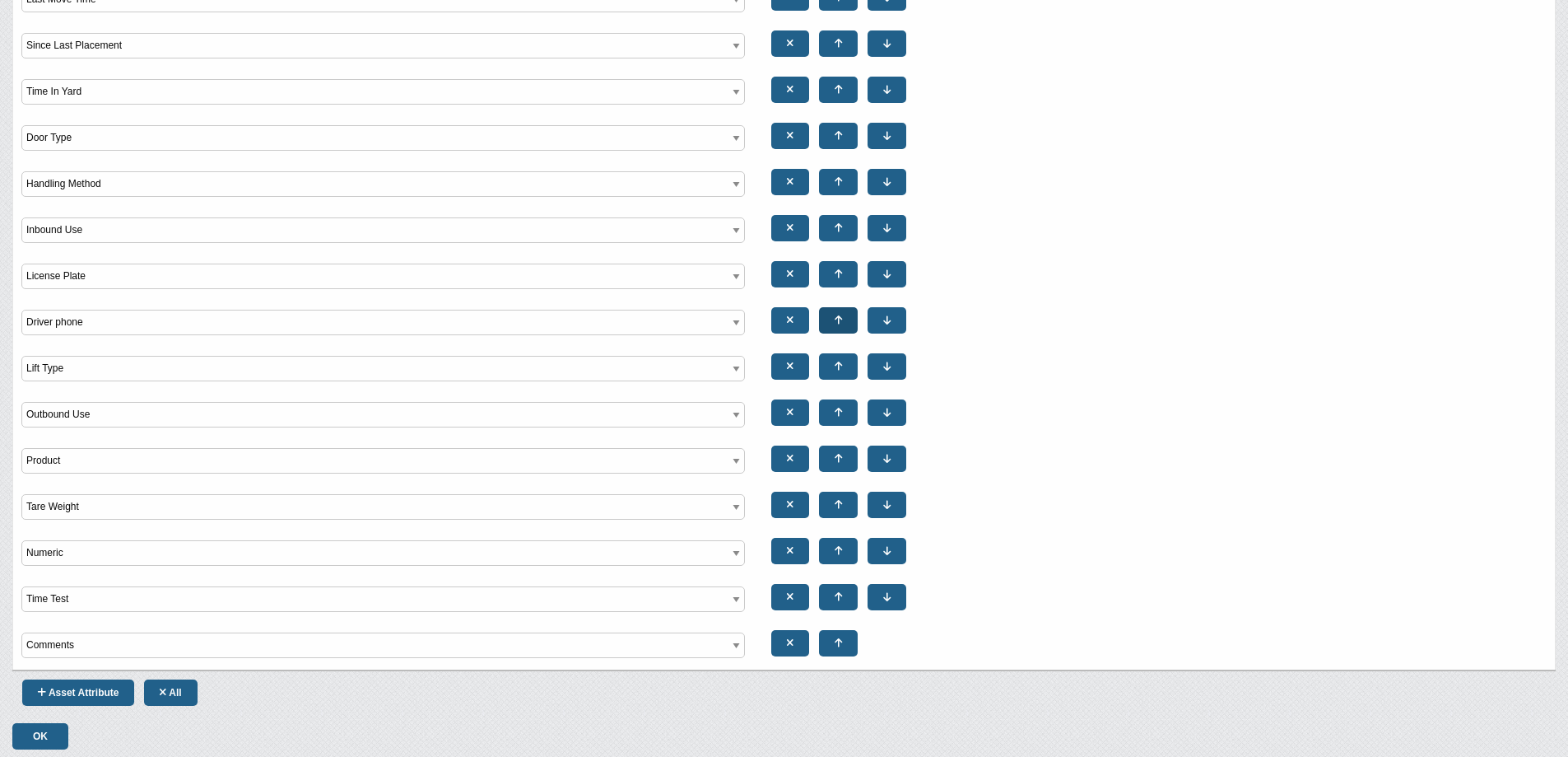
click at [846, 327] on link at bounding box center [838, 320] width 39 height 26
select select"] "Driver phone"
select select"] "License Plate"
click at [839, 270] on icon at bounding box center [839, 274] width 7 height 10
select select"] "Driver phone"
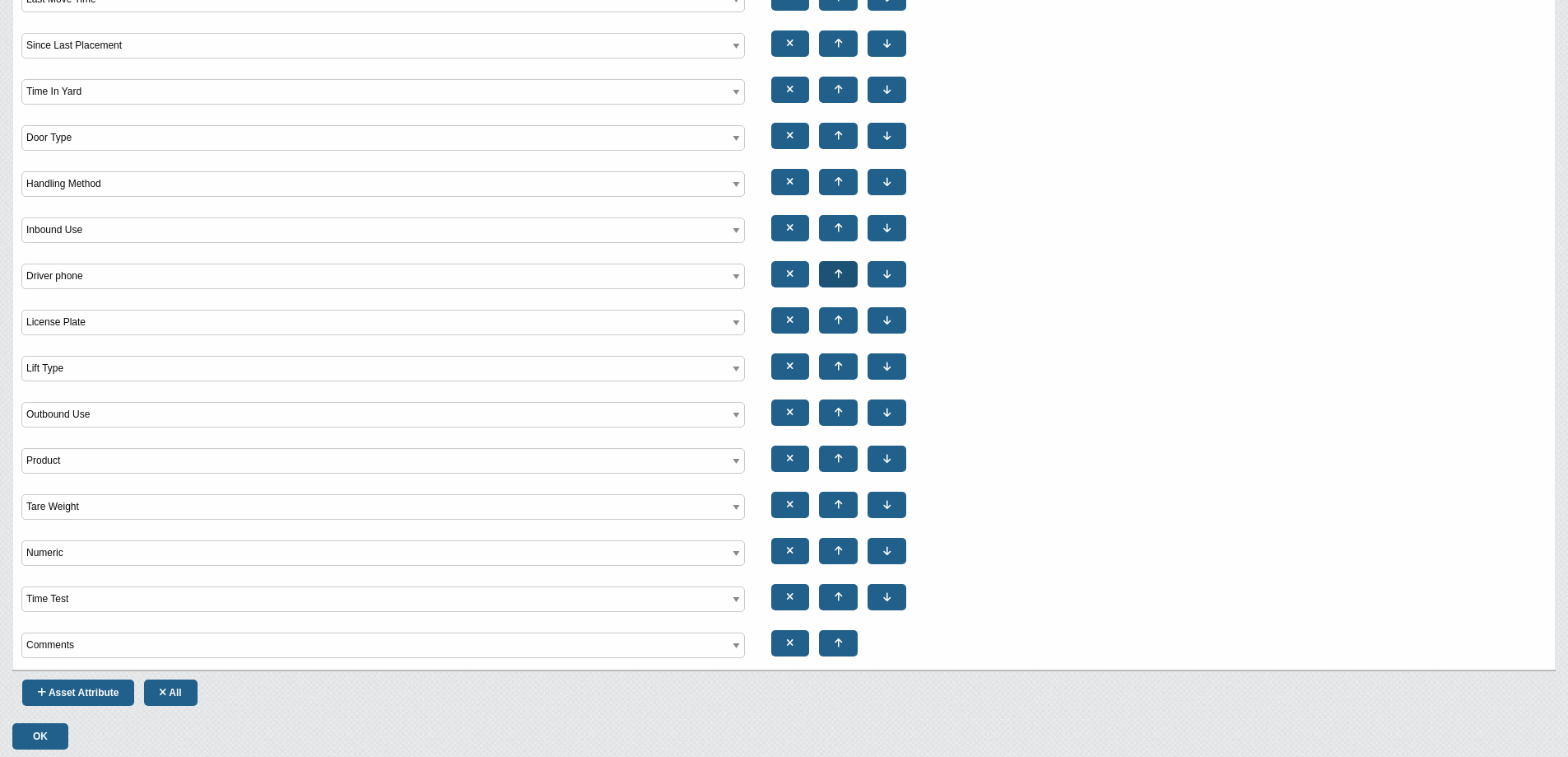
select select"] "Inbound Use"
click at [834, 220] on link at bounding box center [838, 227] width 39 height 26
select select"] "Driver phone"
select select"] "Handling Method"
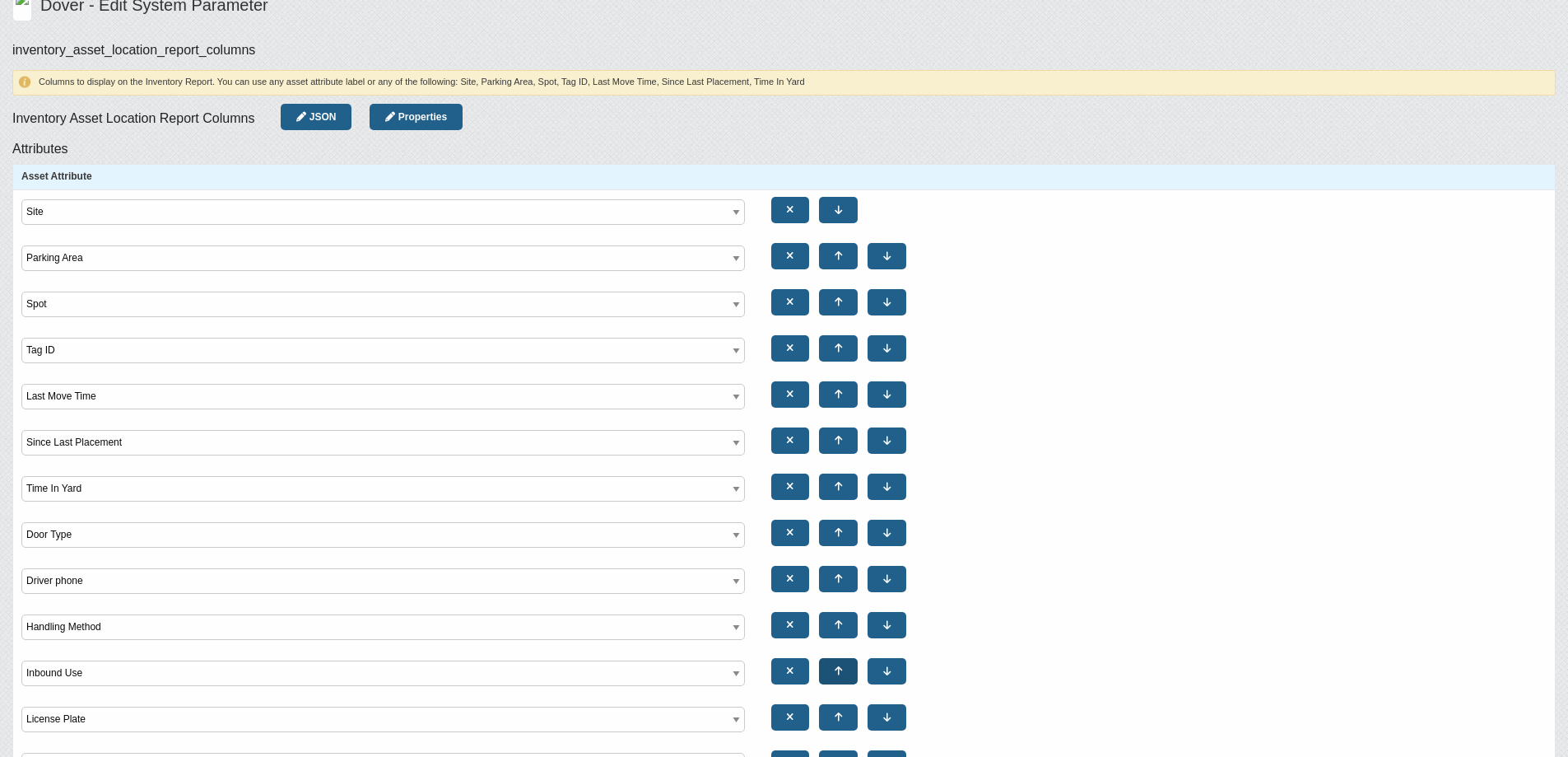
scroll to position [42, 0]
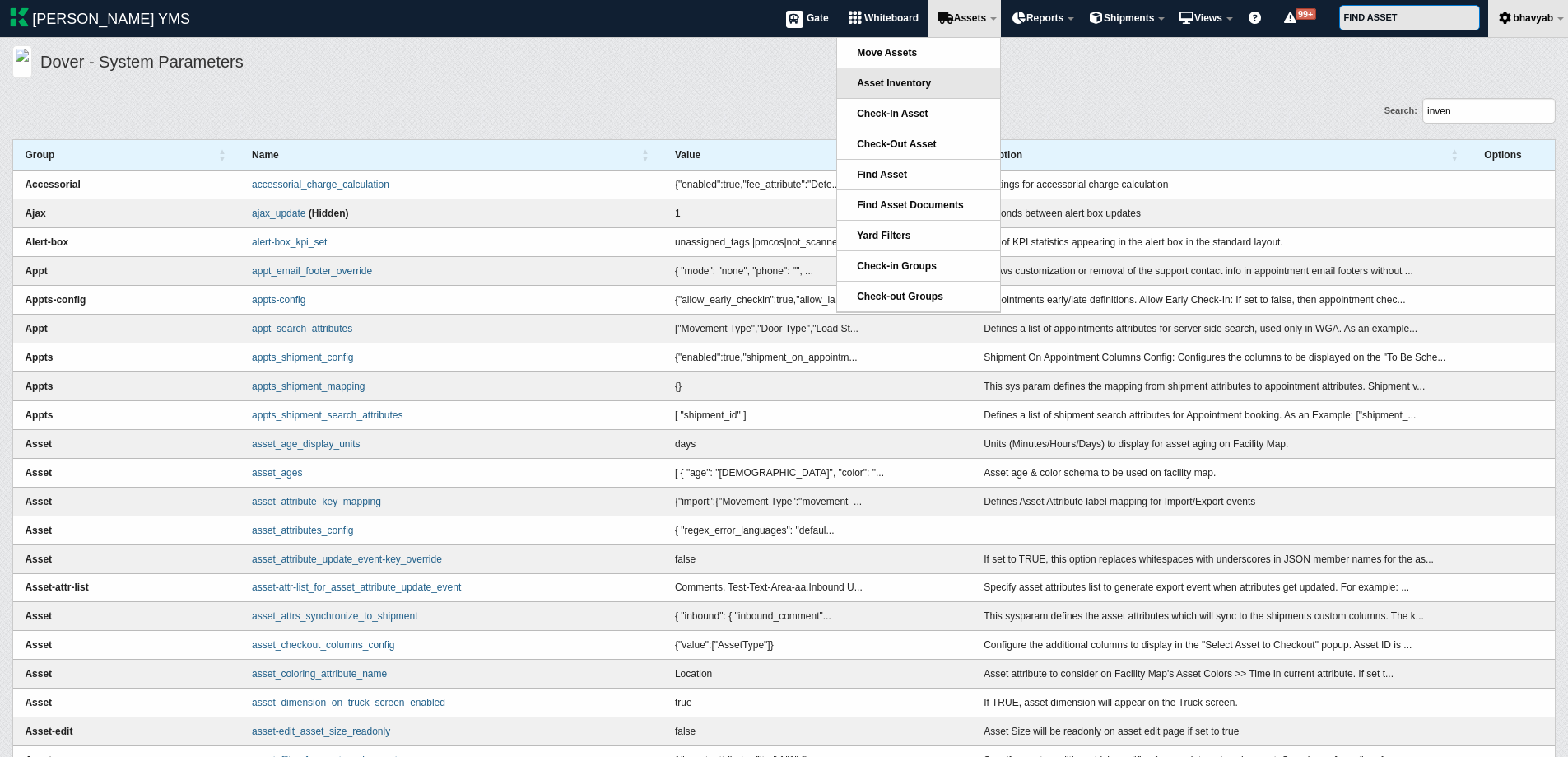
click at [897, 80] on span "Asset Inventory" at bounding box center [894, 83] width 74 height 12
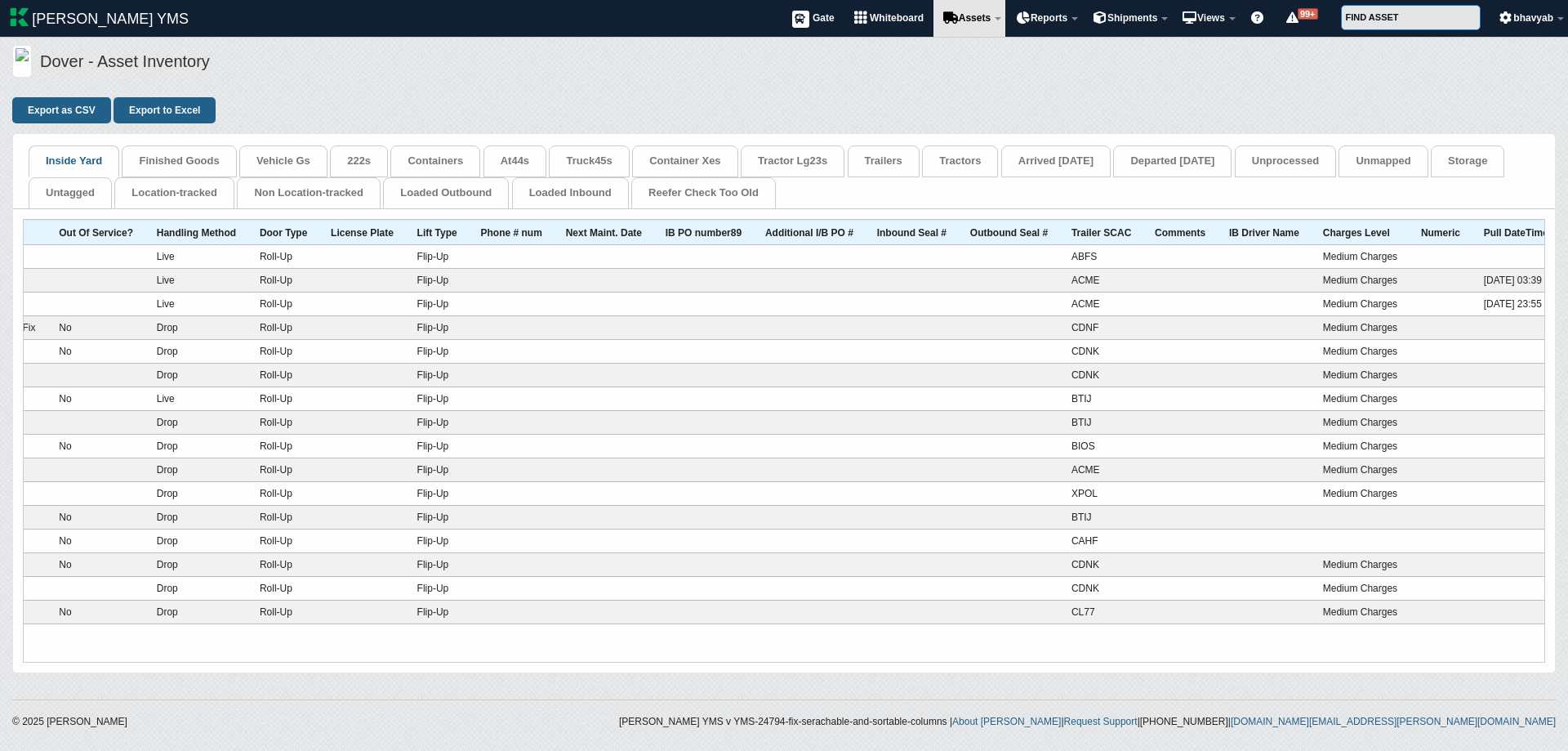
scroll to position [0, 3941]
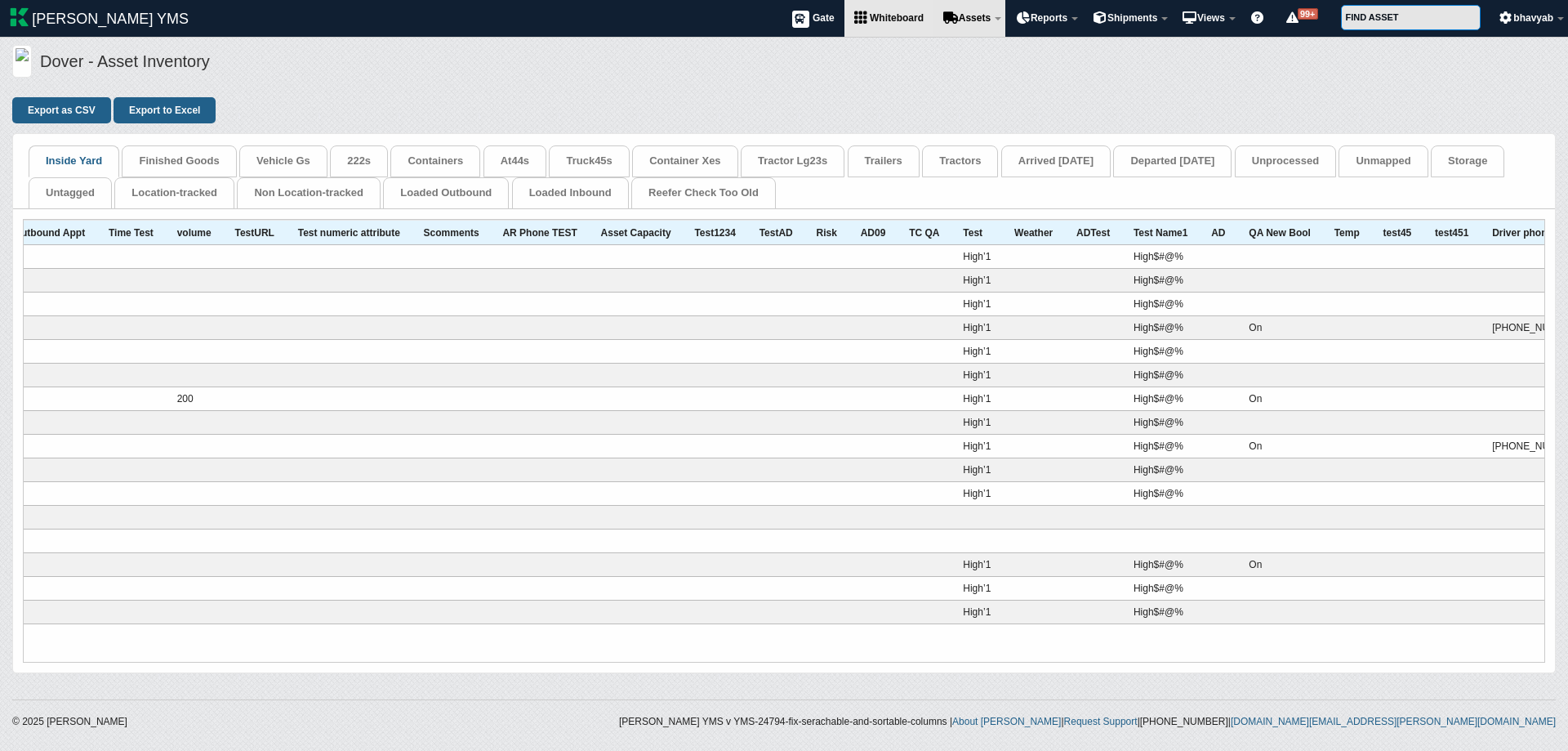
click at [896, 7] on link "Whiteboard" at bounding box center [889, 18] width 89 height 37
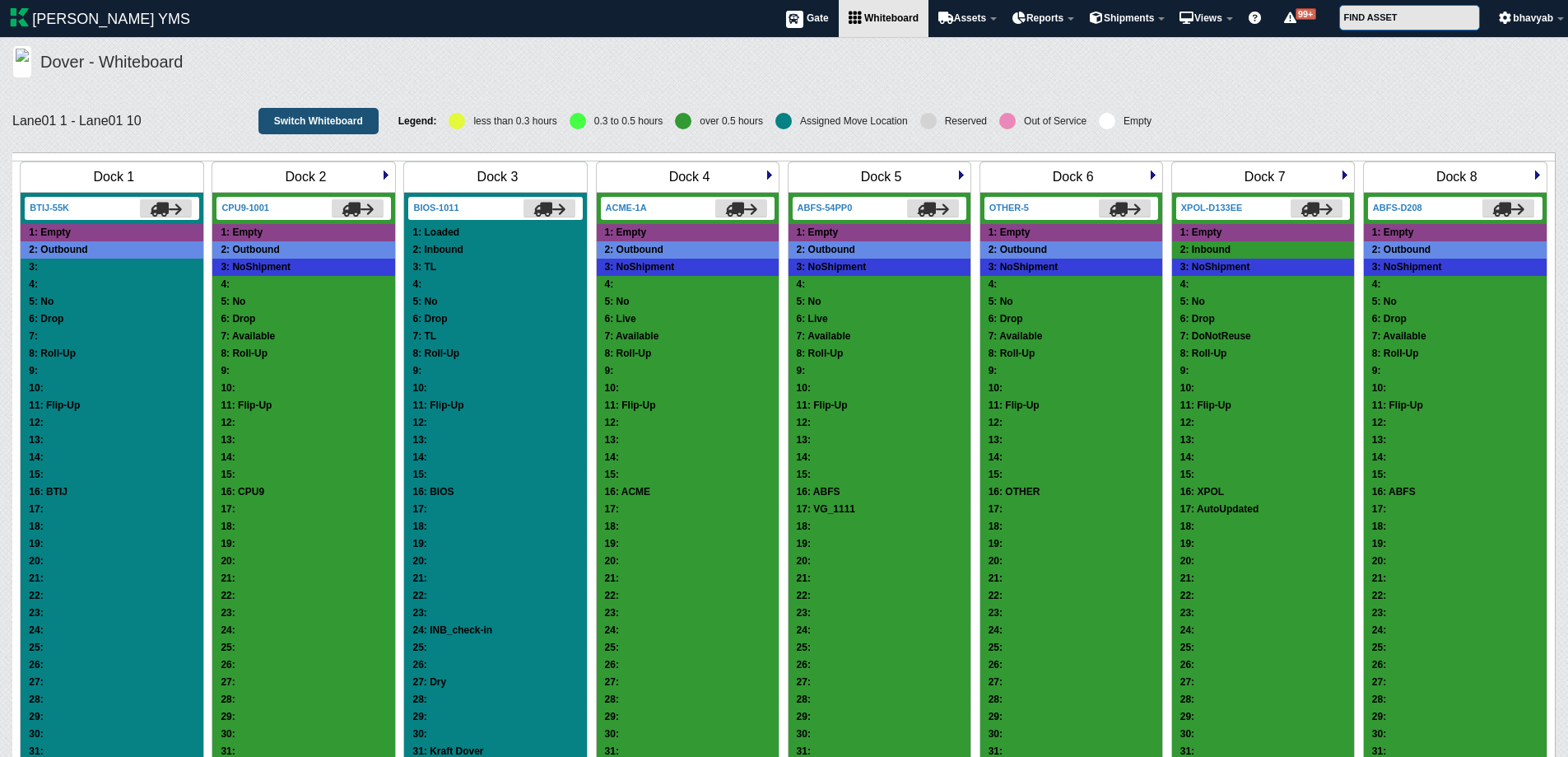
click at [314, 118] on link "Switch Whiteboard" at bounding box center [318, 121] width 120 height 26
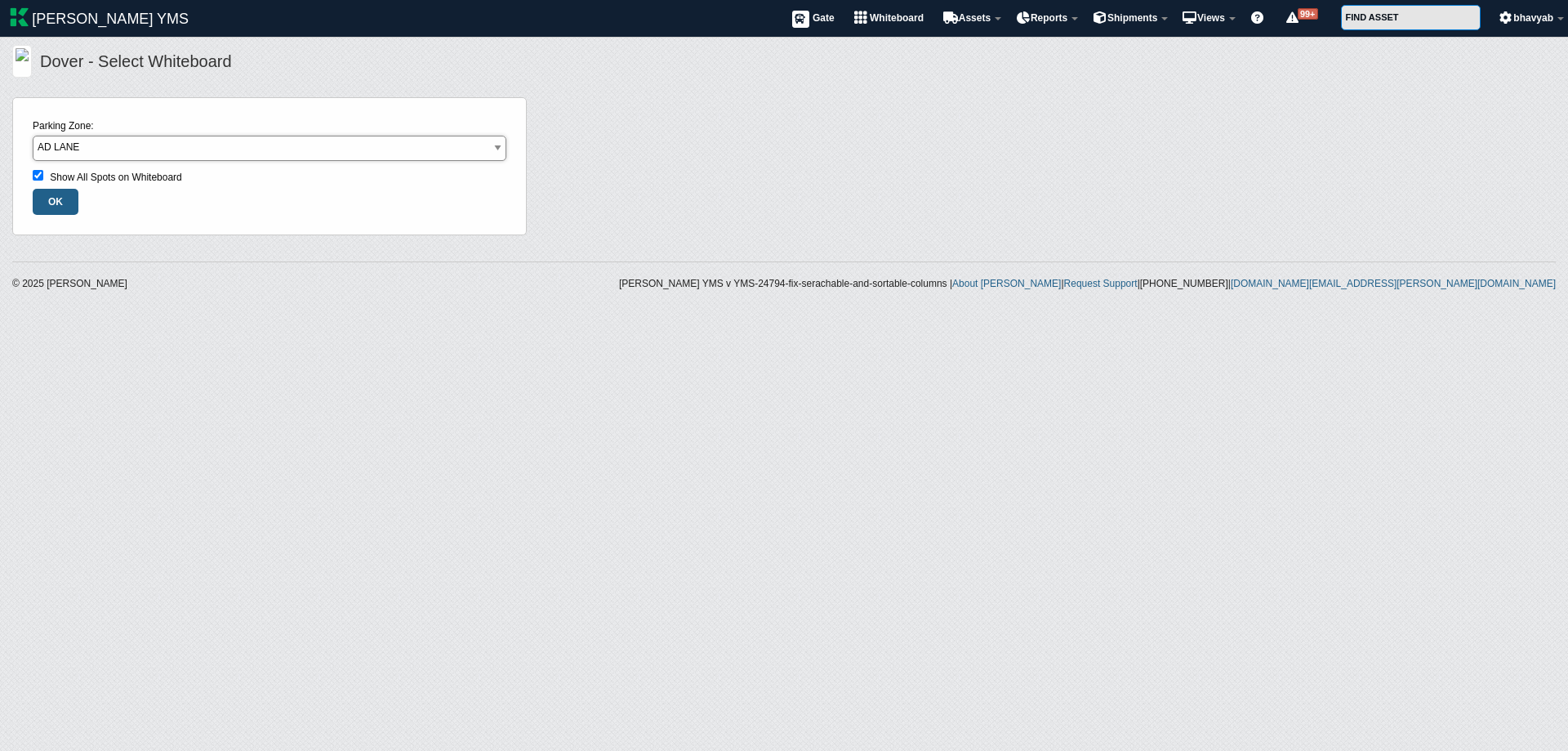
click at [203, 151] on select "AD LANE Beverage Door Bread Doors EAST YARD [PERSON_NAME] Lane01 parking Shippi…" at bounding box center [269, 148] width 473 height 25
select select "Zone A"
click at [32, 135] on select "AD LANE Beverage Door Bread Doors EAST YARD [PERSON_NAME] Lane01 parking Shippi…" at bounding box center [269, 148] width 473 height 25
click at [61, 197] on input "OK" at bounding box center [55, 201] width 46 height 26
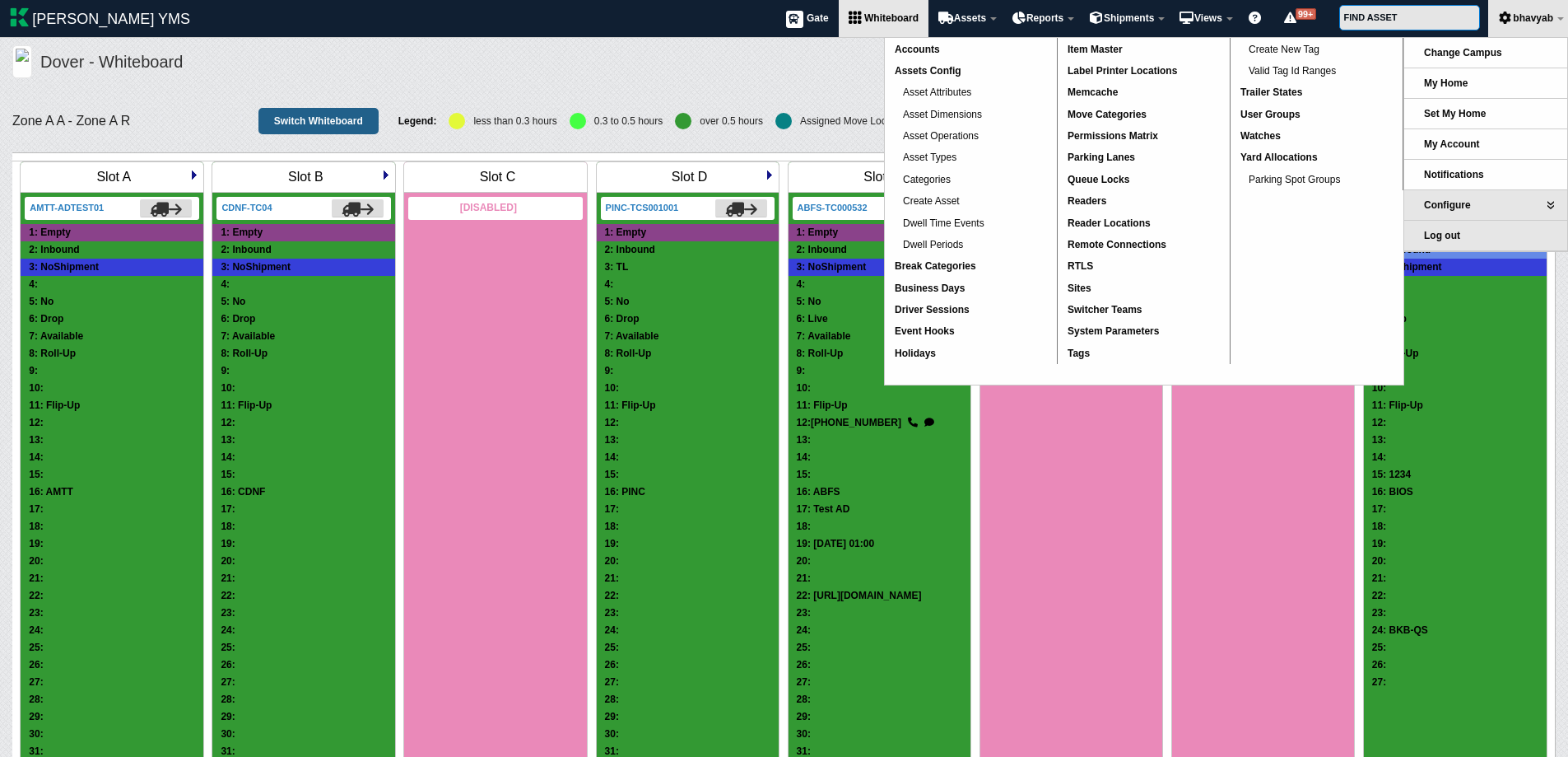
click at [1448, 236] on span "Log out" at bounding box center [1442, 235] width 36 height 12
